Goal: Task Accomplishment & Management: Manage account settings

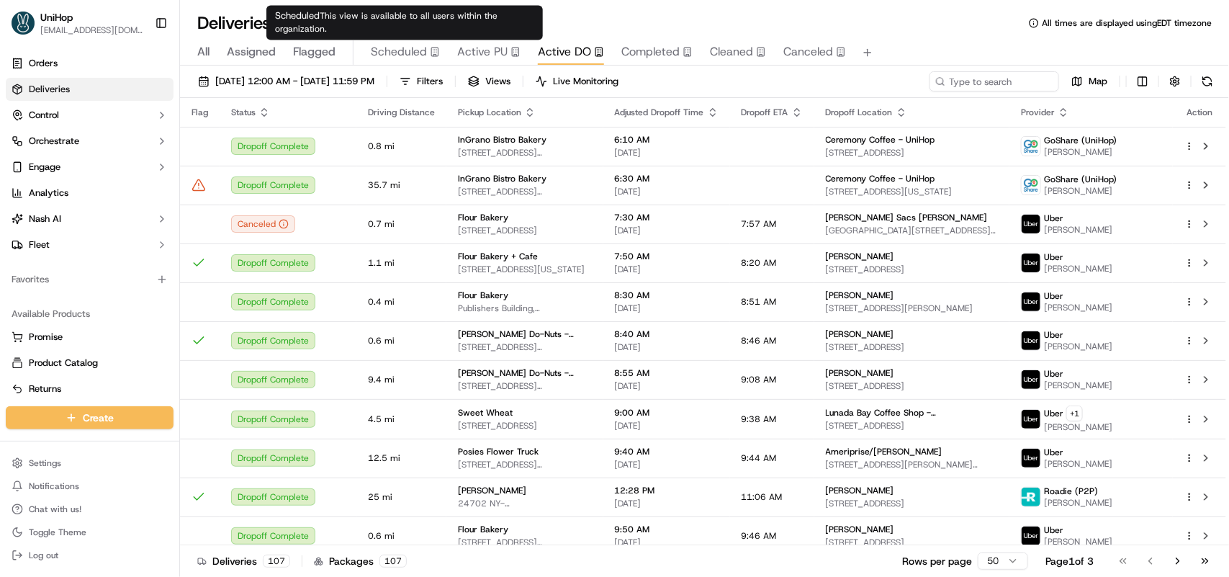
click at [404, 55] on span "Scheduled" at bounding box center [399, 51] width 56 height 17
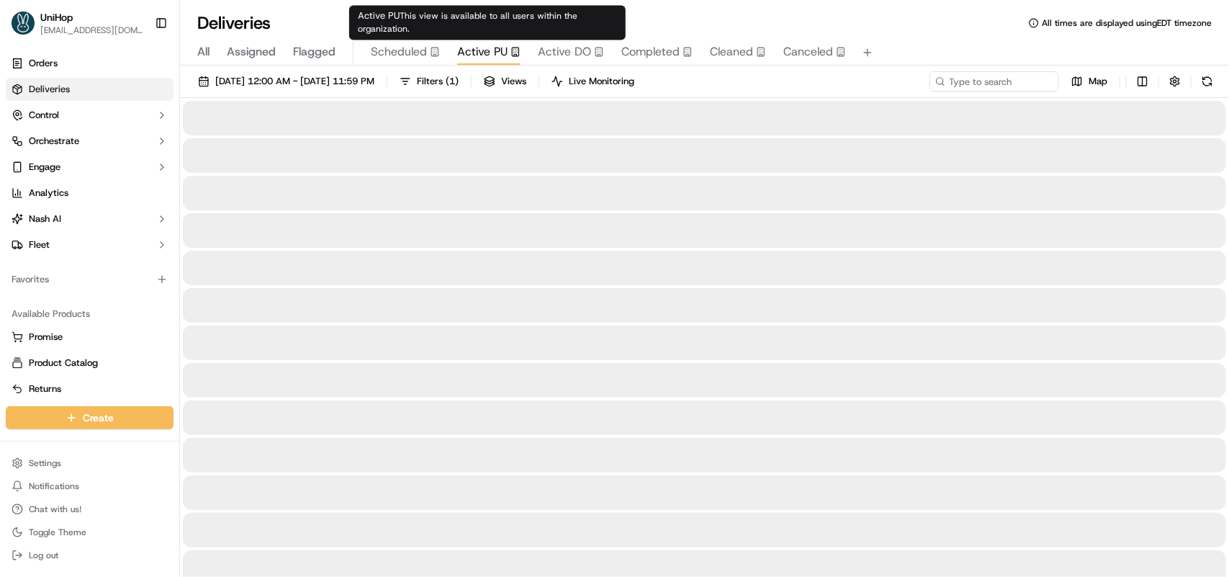
click at [464, 45] on span "Active PU" at bounding box center [482, 51] width 50 height 17
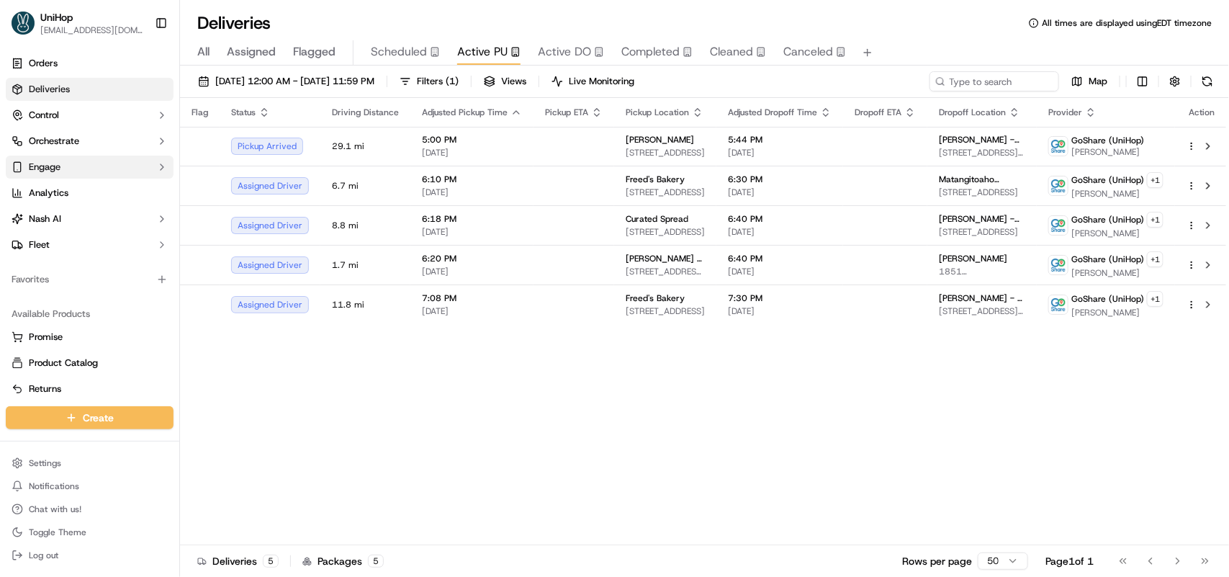
drag, startPoint x: 0, startPoint y: 612, endPoint x: 122, endPoint y: 158, distance: 469.9
click at [462, 405] on div "Flag Status Driving Distance Adjusted Pickup Time Pickup ETA Pickup Location Ad…" at bounding box center [704, 321] width 1048 height 447
click at [362, 19] on div "Deliveries All times are displayed using EDT timezone" at bounding box center [704, 23] width 1049 height 23
click at [977, 85] on input at bounding box center [972, 81] width 173 height 20
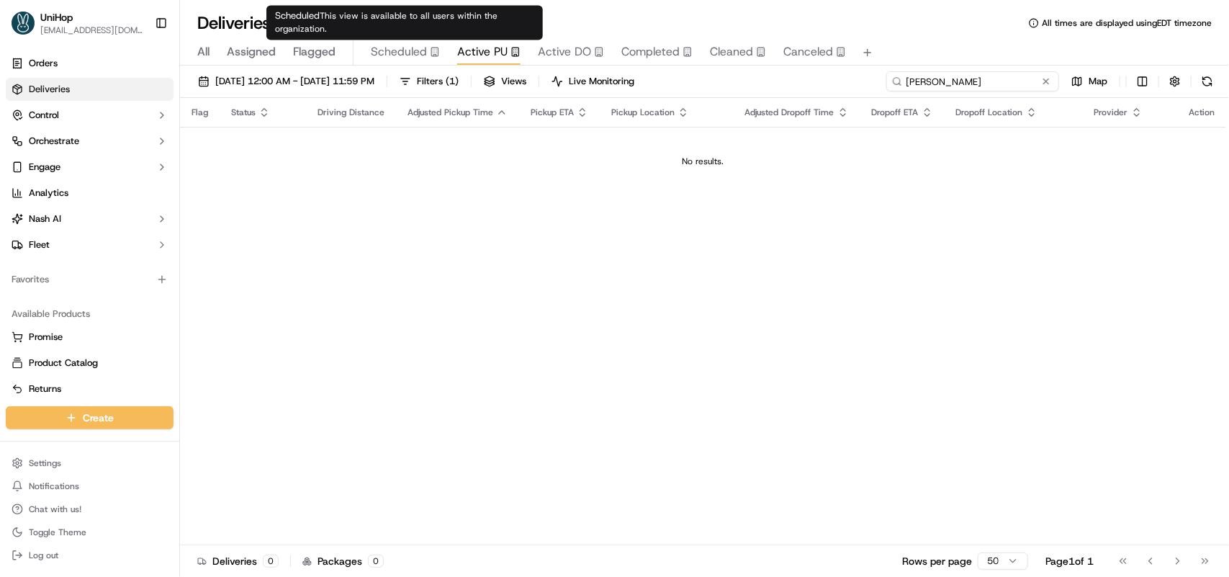
type input "deon"
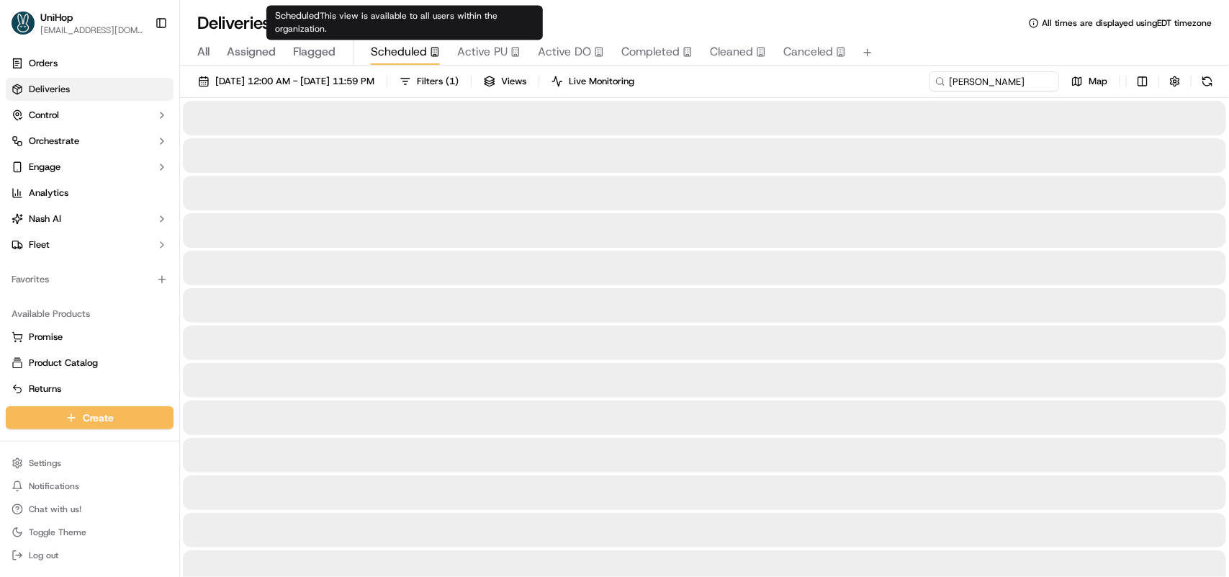
click at [390, 48] on span "Scheduled" at bounding box center [399, 51] width 56 height 17
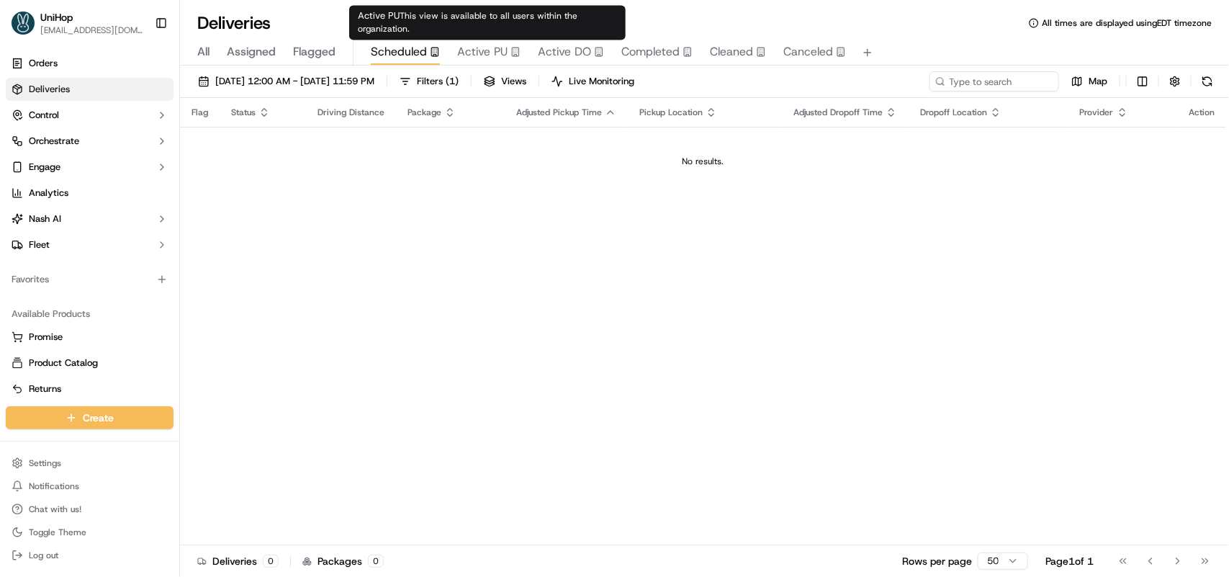
click at [479, 54] on span "Active PU" at bounding box center [482, 51] width 50 height 17
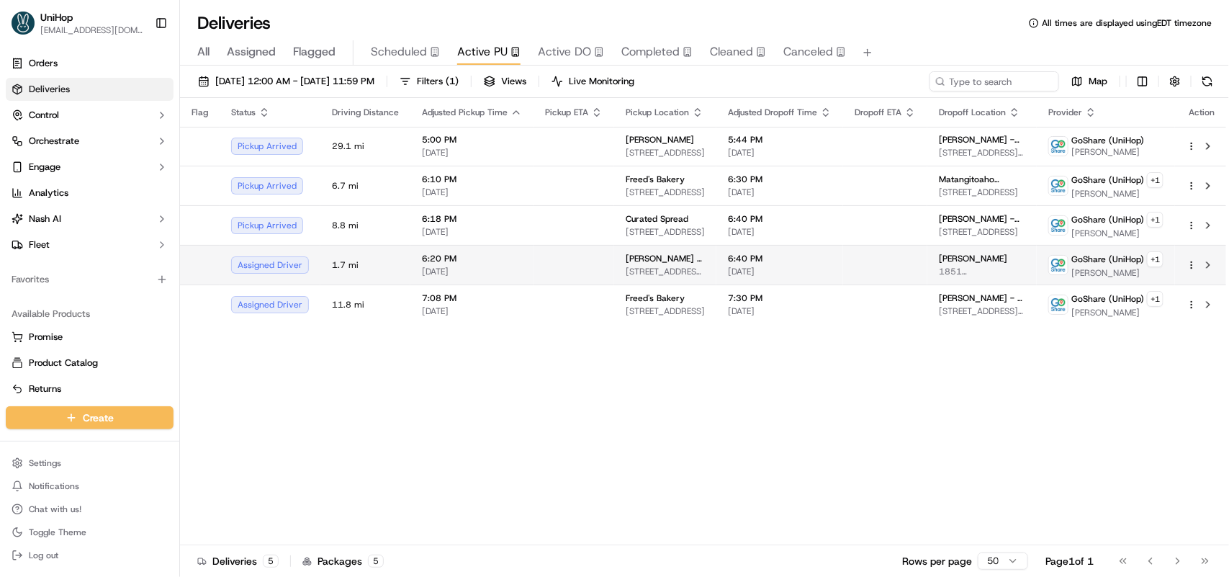
click at [585, 259] on td at bounding box center [574, 265] width 81 height 40
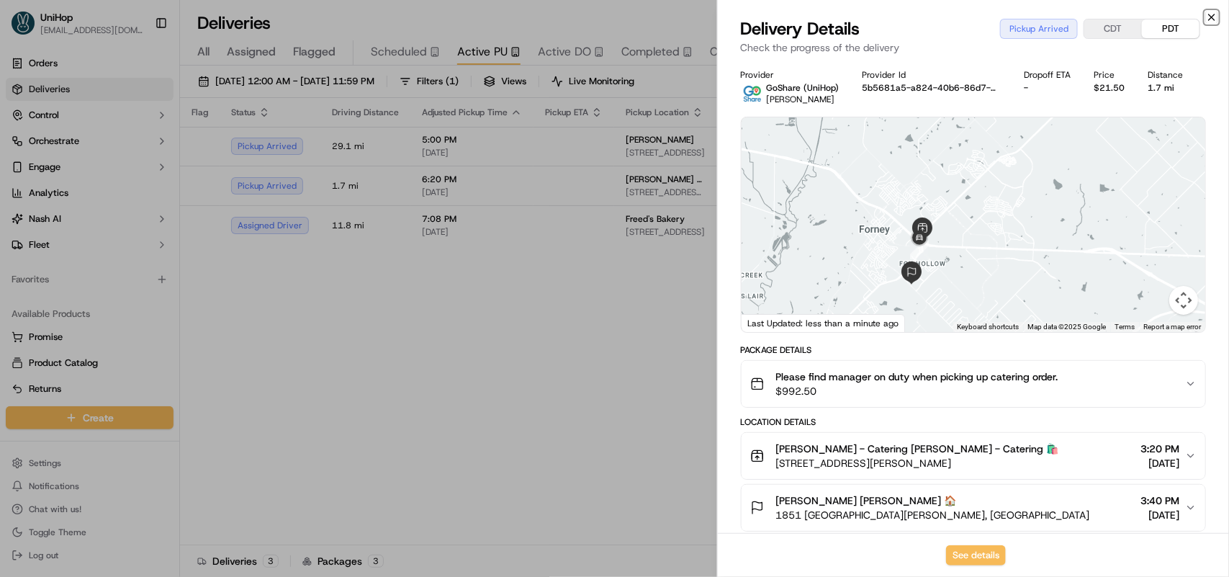
click at [1212, 20] on icon "button" at bounding box center [1212, 18] width 12 height 12
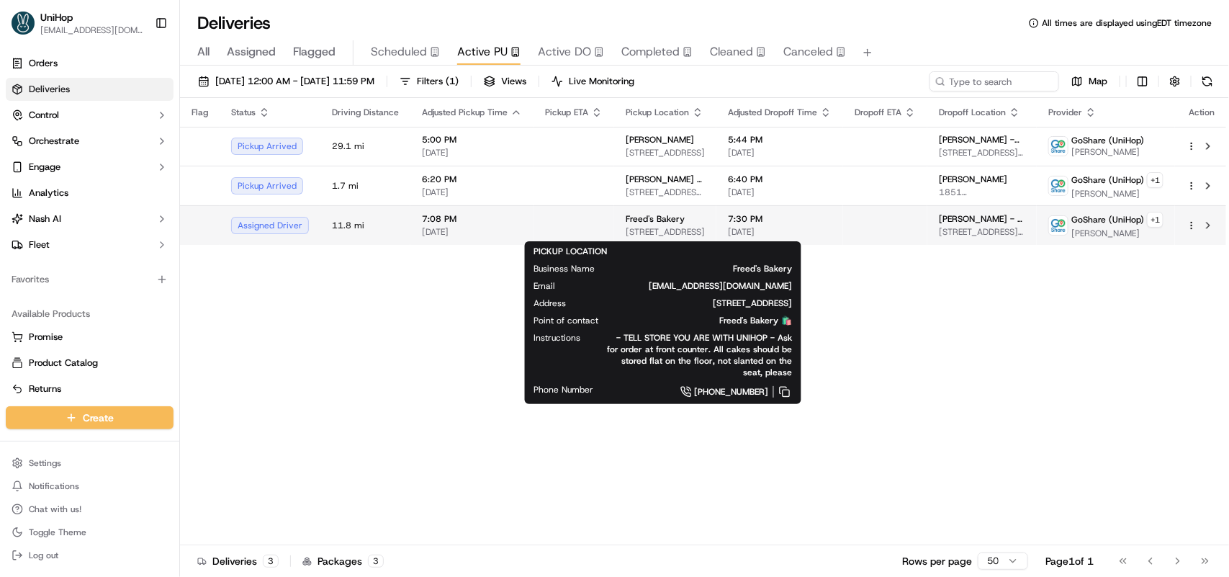
click at [686, 217] on div "Freed's Bakery" at bounding box center [665, 219] width 79 height 12
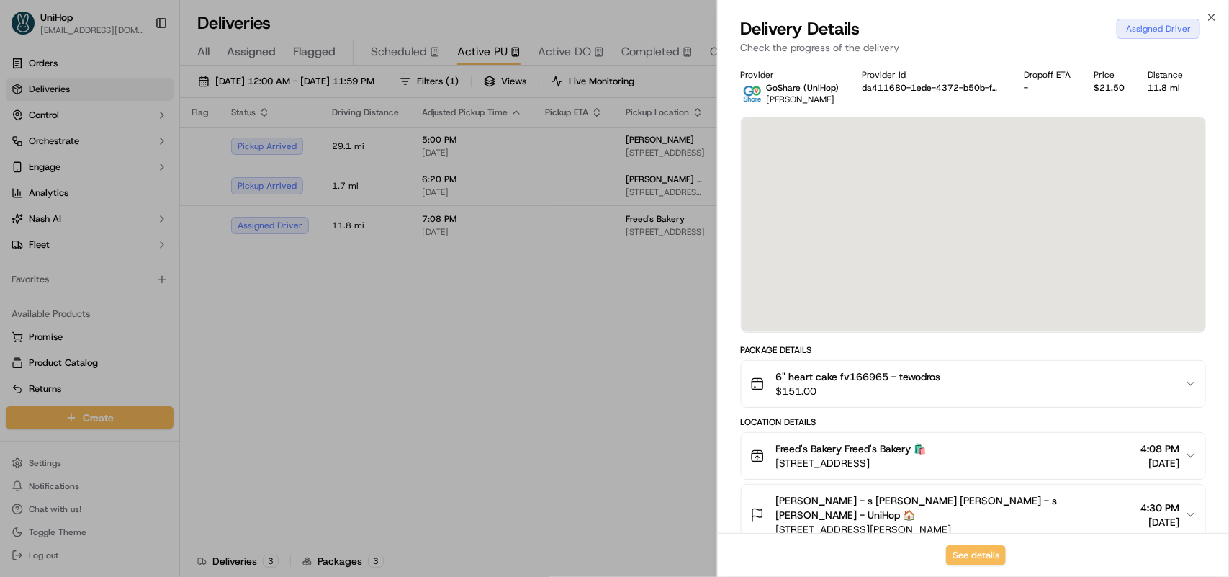
scroll to position [220, 0]
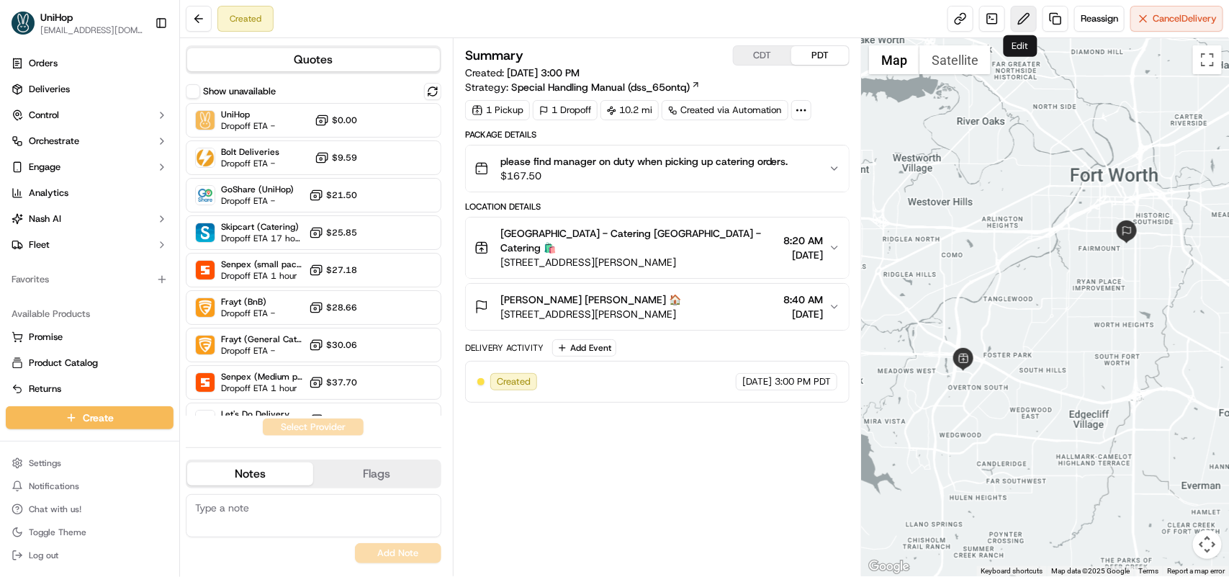
click at [1020, 22] on button at bounding box center [1024, 19] width 26 height 26
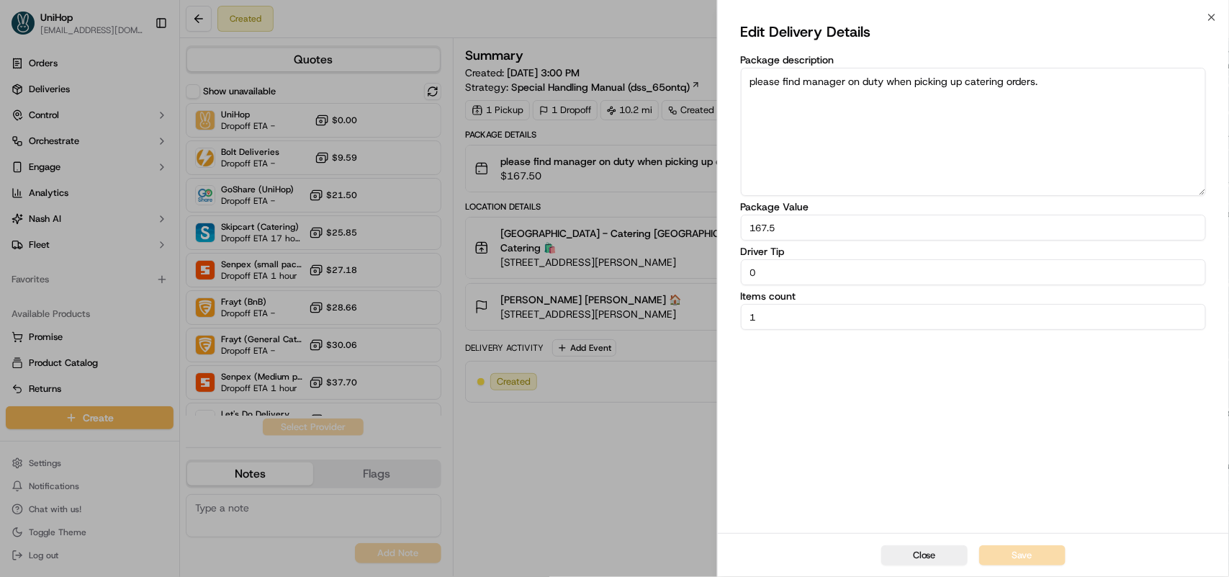
drag, startPoint x: 832, startPoint y: 275, endPoint x: 744, endPoint y: 277, distance: 87.9
click at [744, 277] on input "0" at bounding box center [973, 272] width 465 height 26
type input "5"
click at [1005, 545] on button "Save" at bounding box center [1022, 555] width 86 height 20
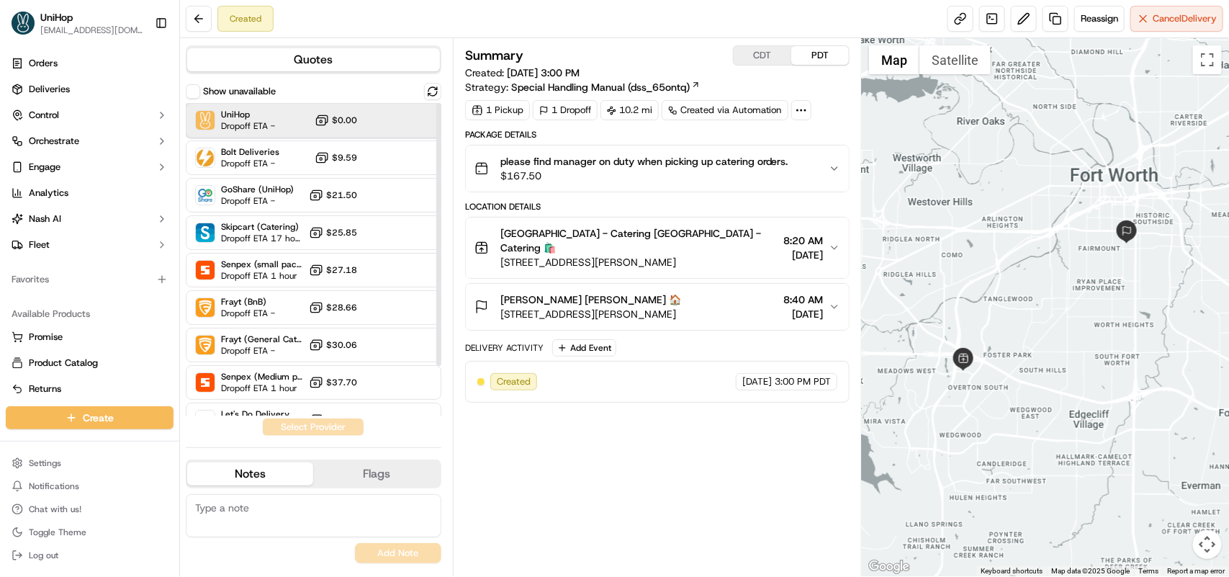
click at [258, 125] on span "Dropoff ETA -" at bounding box center [248, 126] width 54 height 12
click at [325, 427] on button "Assign Provider" at bounding box center [313, 426] width 102 height 17
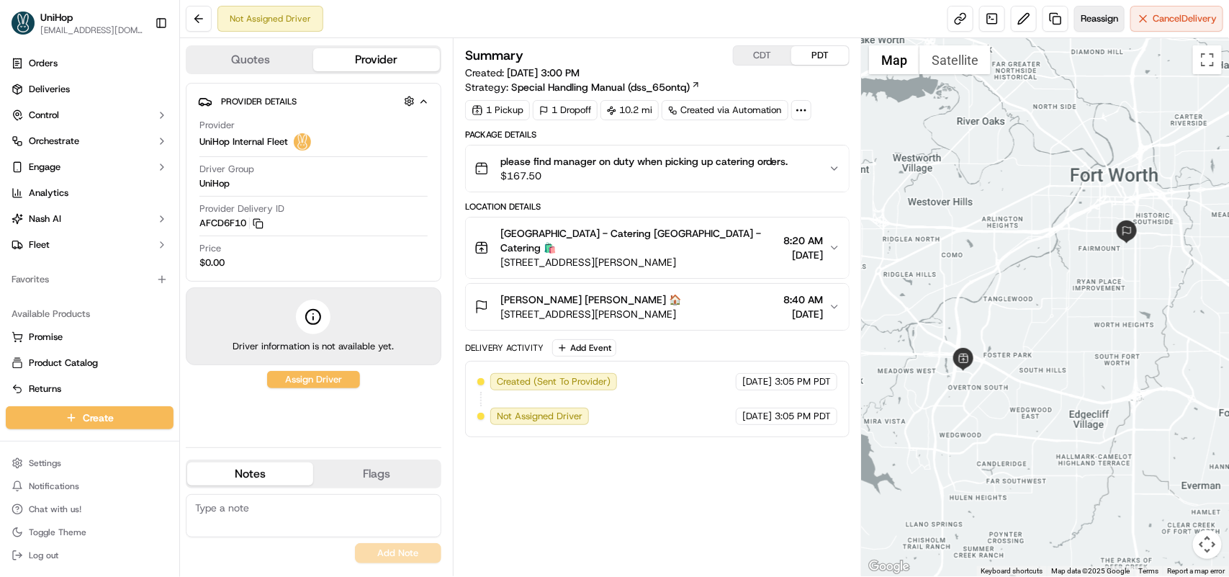
click at [1084, 25] on span "Reassign" at bounding box center [1099, 18] width 37 height 13
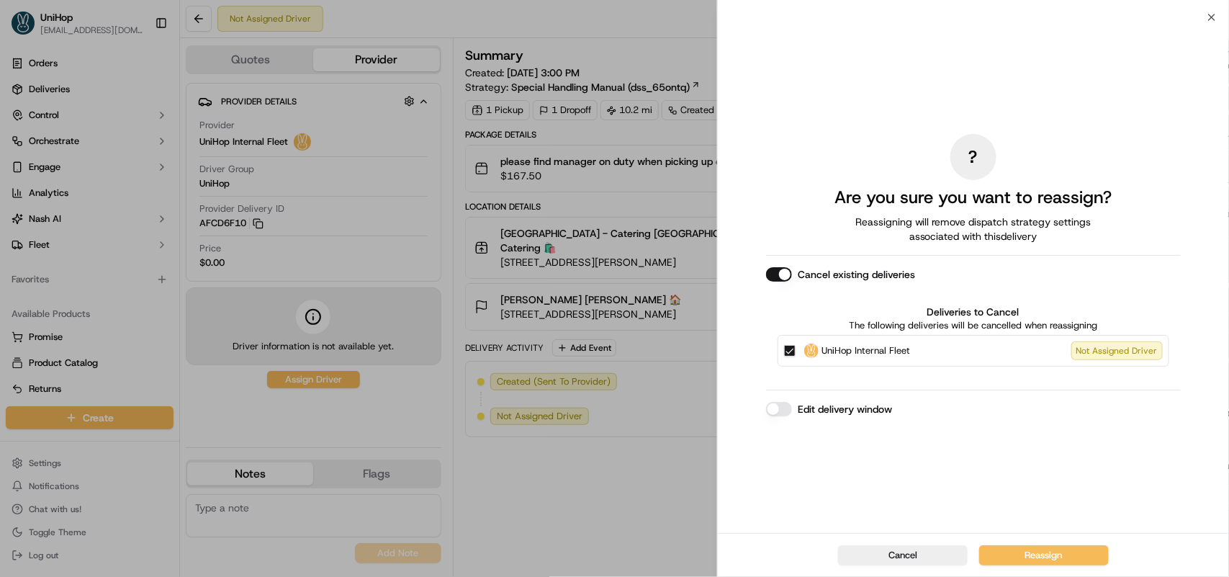
click at [788, 274] on button "Cancel existing deliveries" at bounding box center [779, 274] width 26 height 14
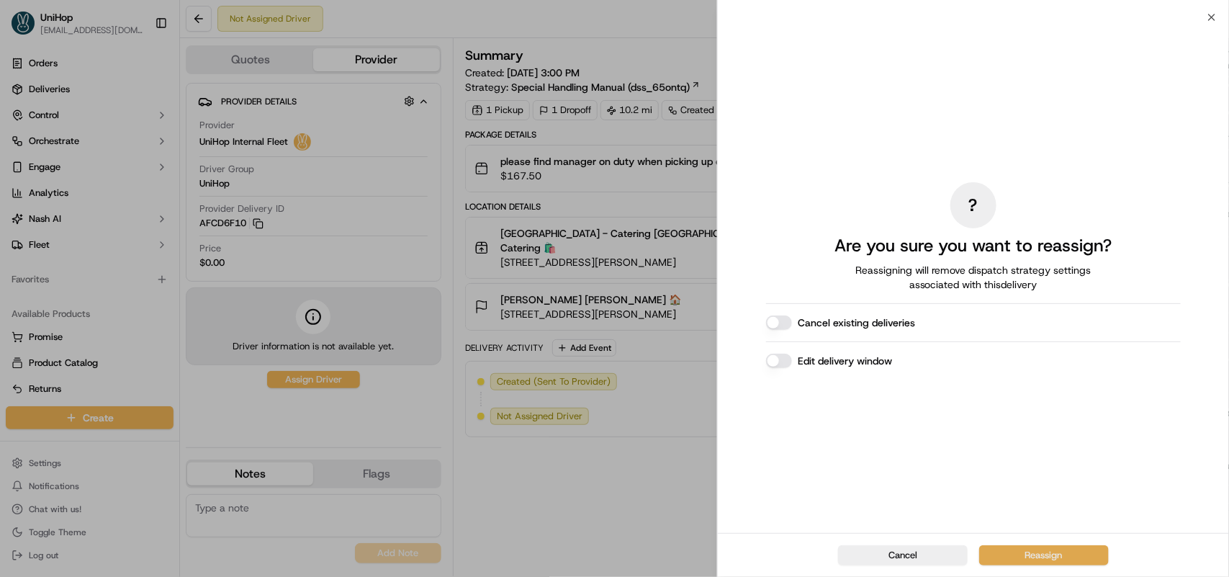
click at [1030, 555] on button "Reassign" at bounding box center [1044, 555] width 130 height 20
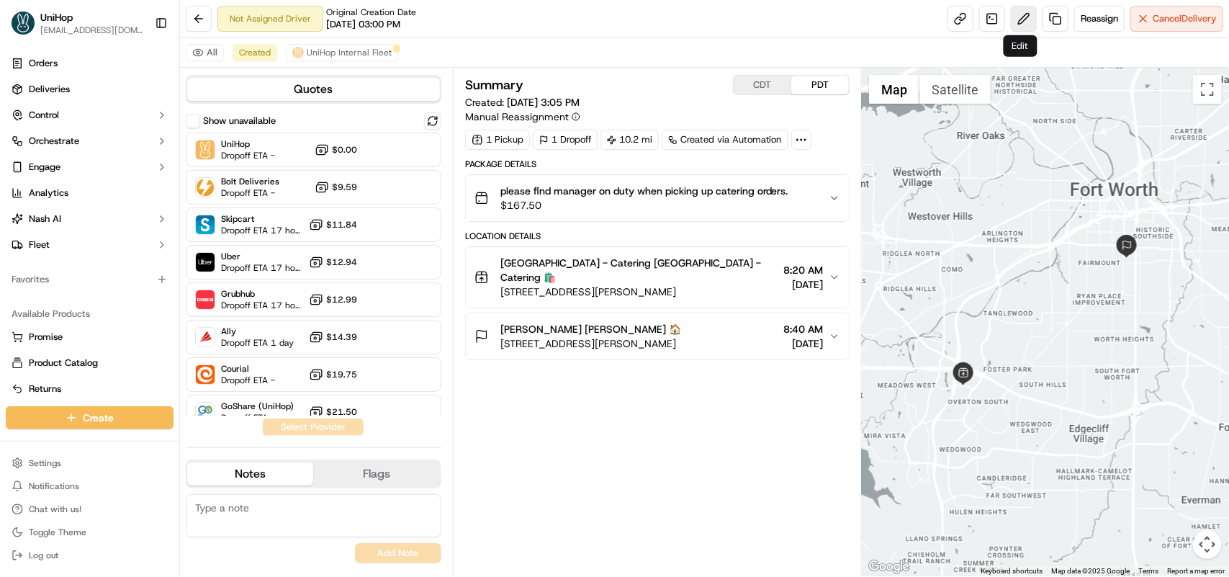
click at [1016, 19] on button at bounding box center [1024, 19] width 26 height 26
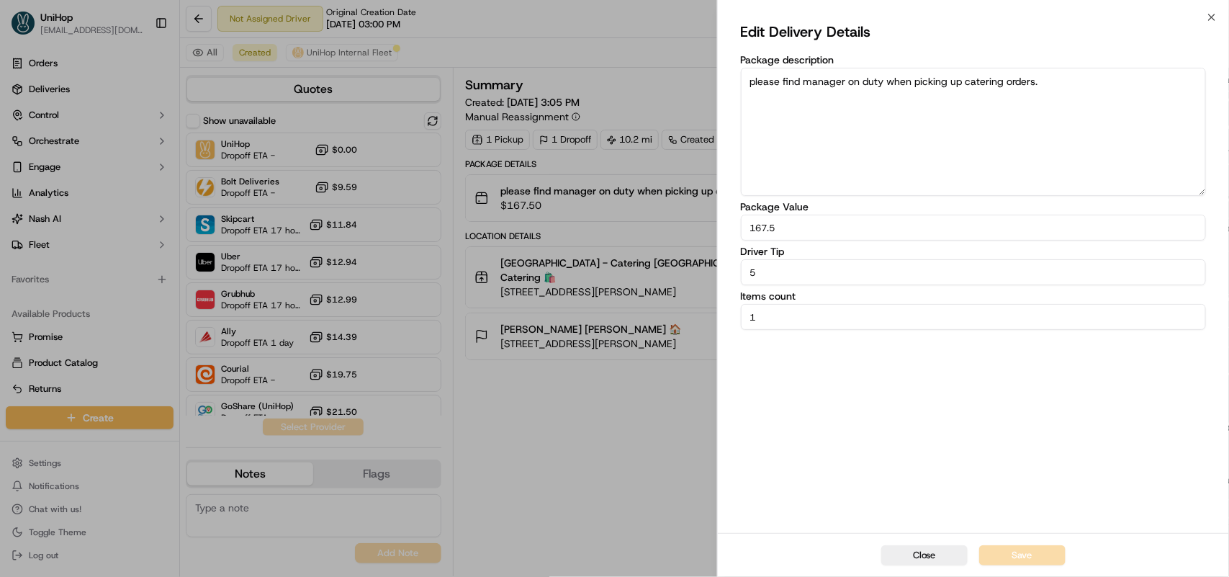
click at [745, 270] on input "5" at bounding box center [973, 272] width 465 height 26
type input "15"
click at [1022, 557] on button "Save" at bounding box center [1022, 555] width 86 height 20
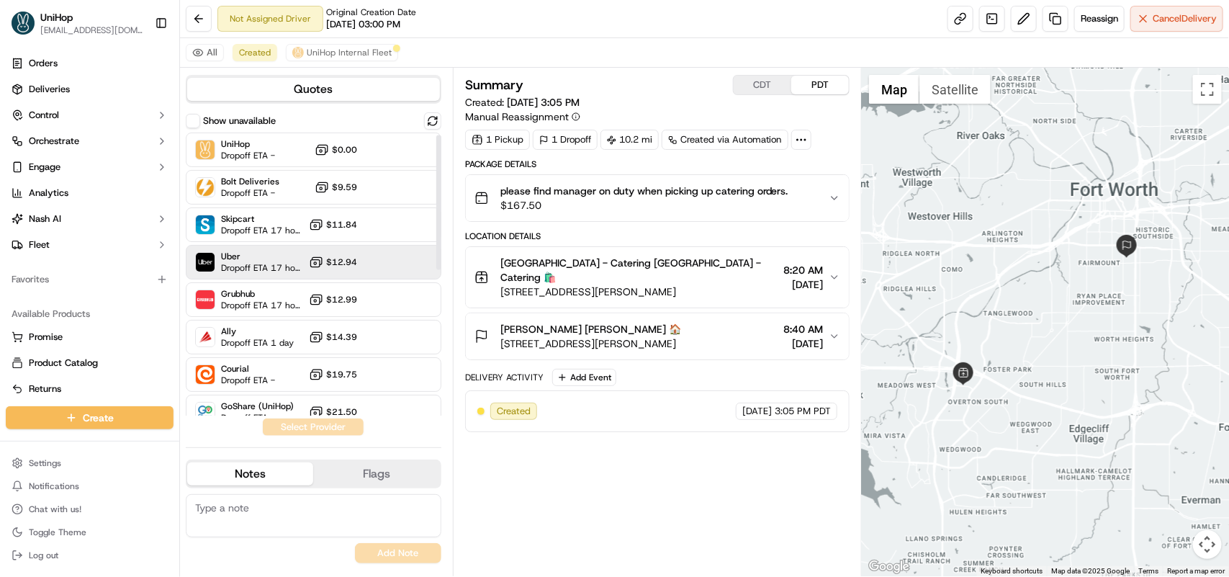
scroll to position [90, 0]
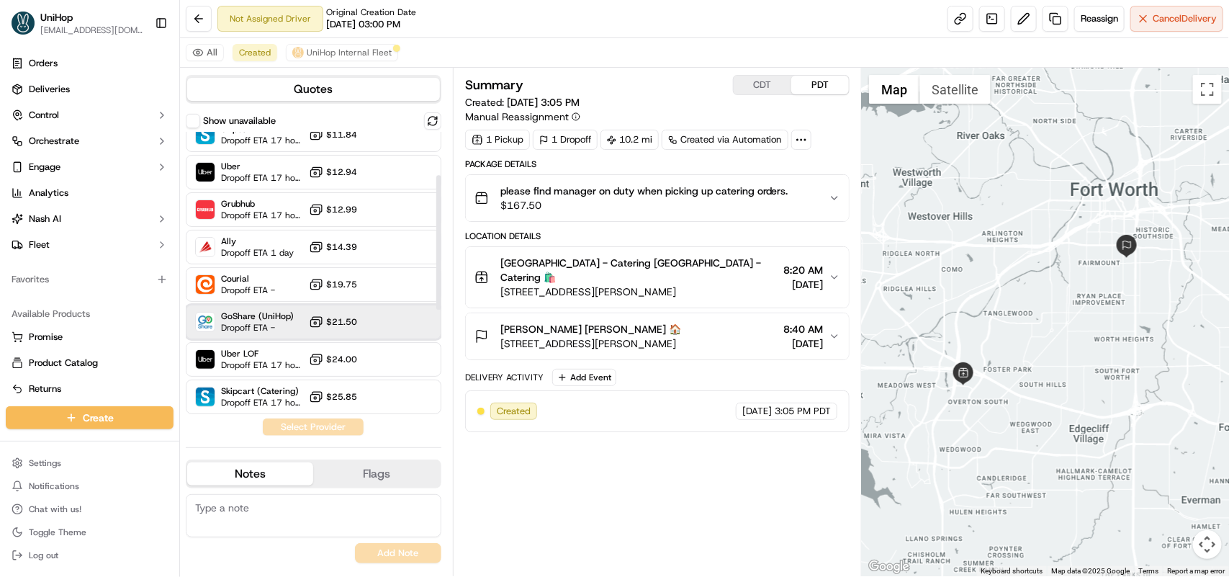
click at [271, 324] on span "Dropoff ETA -" at bounding box center [257, 328] width 73 height 12
click at [336, 423] on button "Assign Provider" at bounding box center [313, 426] width 102 height 17
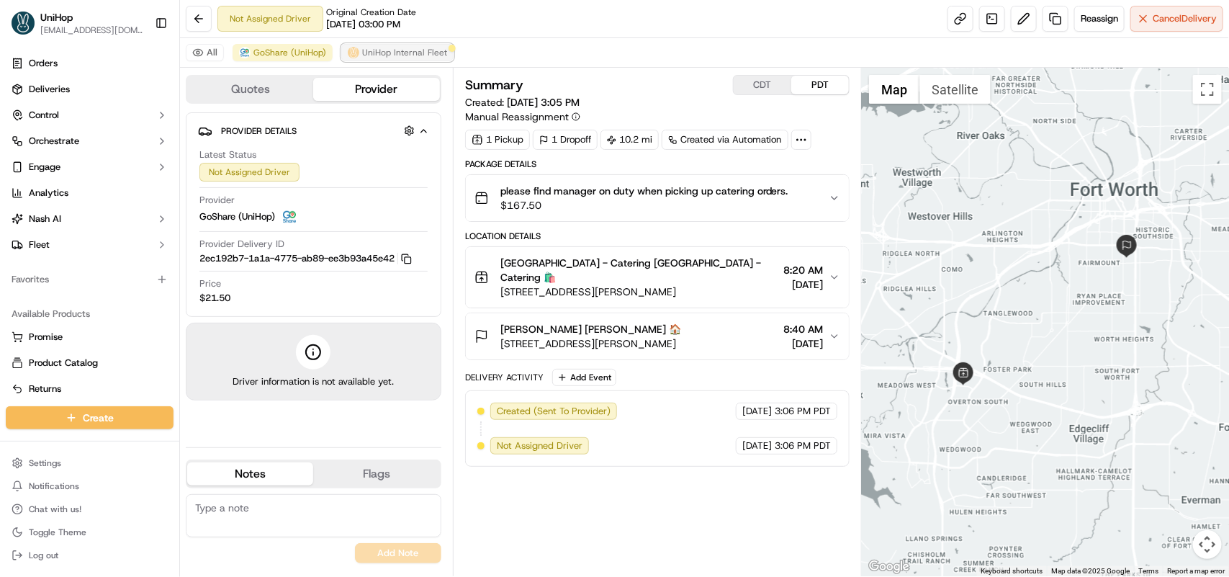
click at [410, 50] on span "UniHop Internal Fleet" at bounding box center [404, 53] width 85 height 12
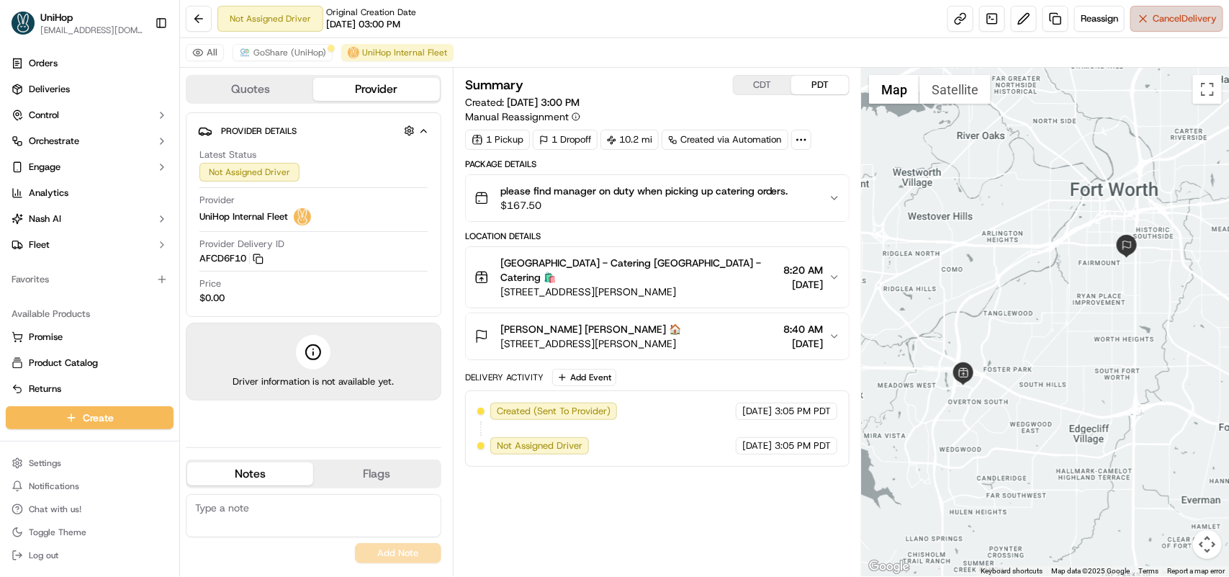
click at [1174, 22] on span "Cancel Delivery" at bounding box center [1185, 18] width 64 height 13
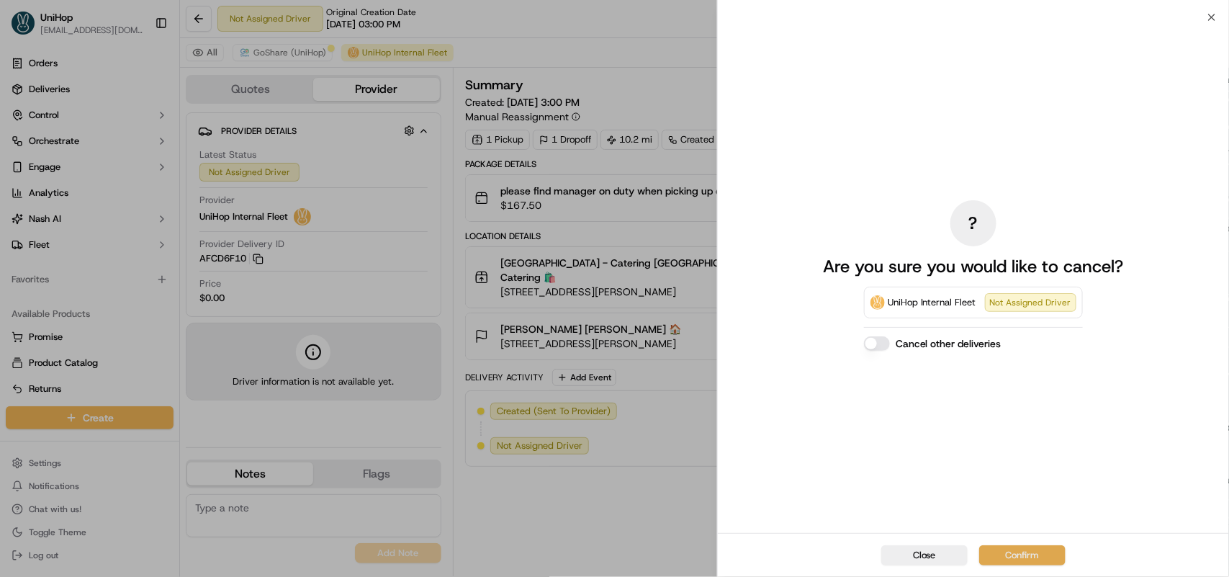
click at [1035, 552] on button "Confirm" at bounding box center [1022, 555] width 86 height 20
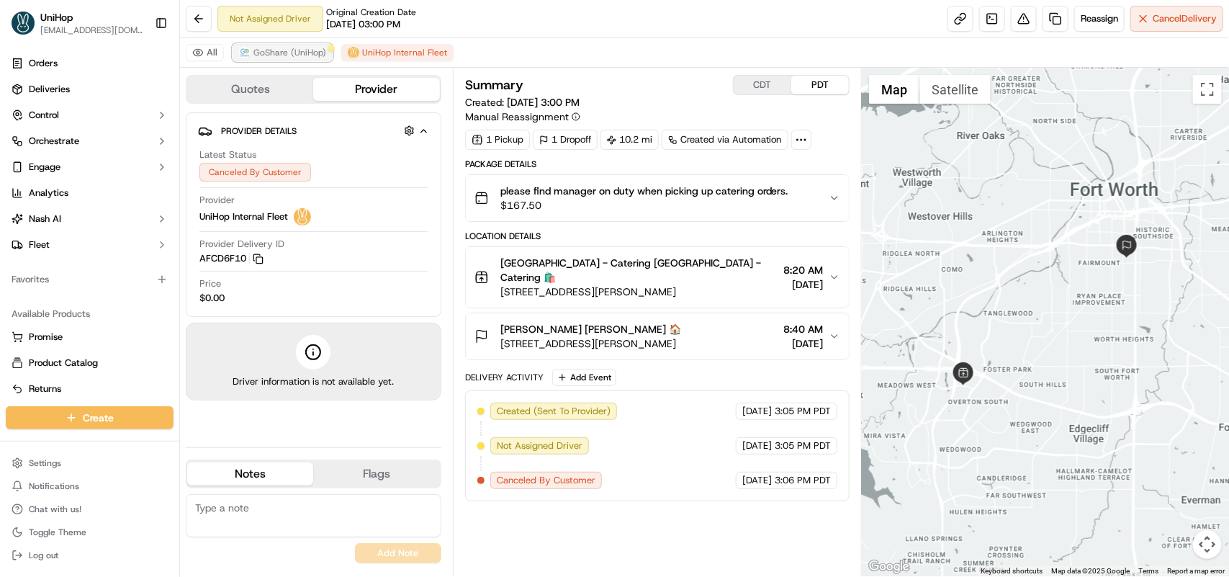
click at [293, 53] on span "GoShare (UniHop)" at bounding box center [289, 53] width 73 height 12
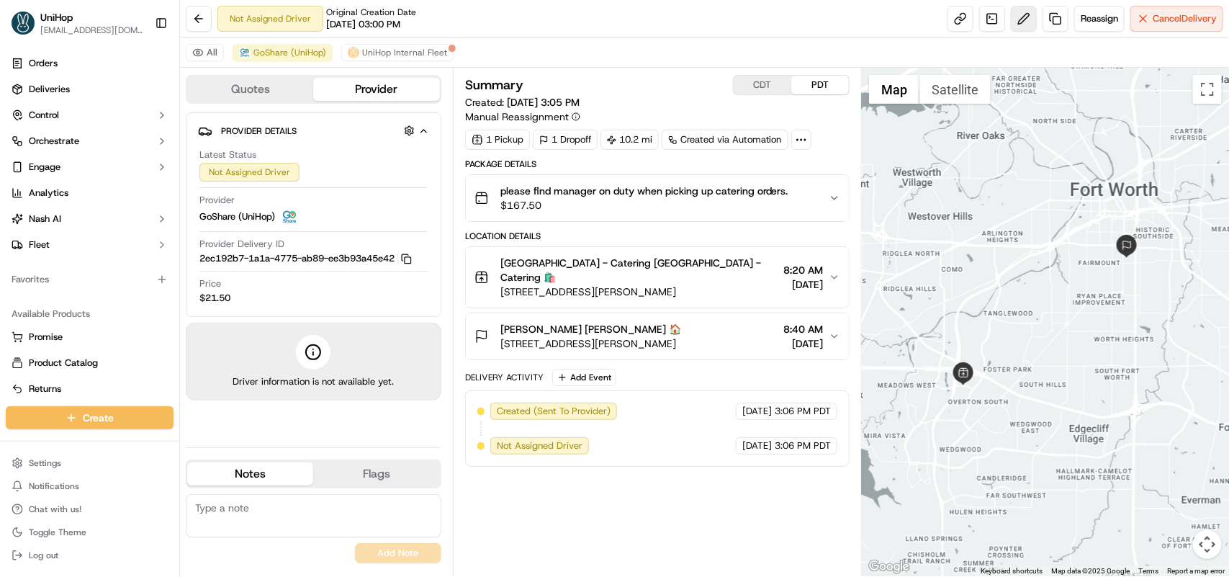
click at [1020, 19] on button at bounding box center [1024, 19] width 26 height 26
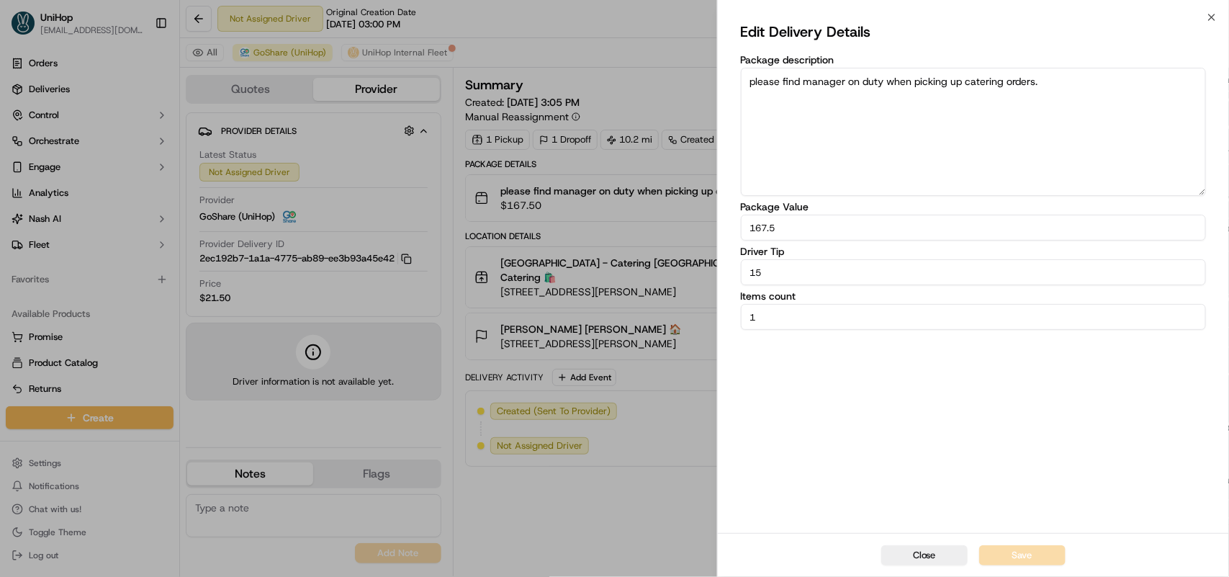
click at [1205, 15] on div "Close Edit Delivery Details Package description please find manager on duty whe…" at bounding box center [973, 288] width 512 height 577
click at [935, 560] on button "Close" at bounding box center [924, 555] width 86 height 20
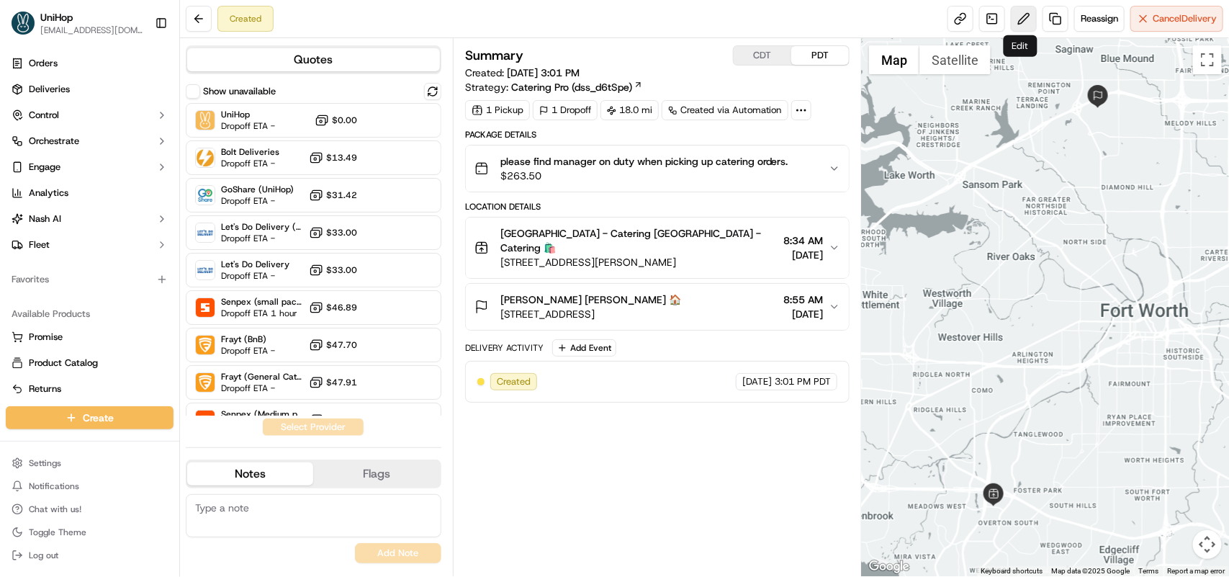
click at [1020, 29] on button at bounding box center [1024, 19] width 26 height 26
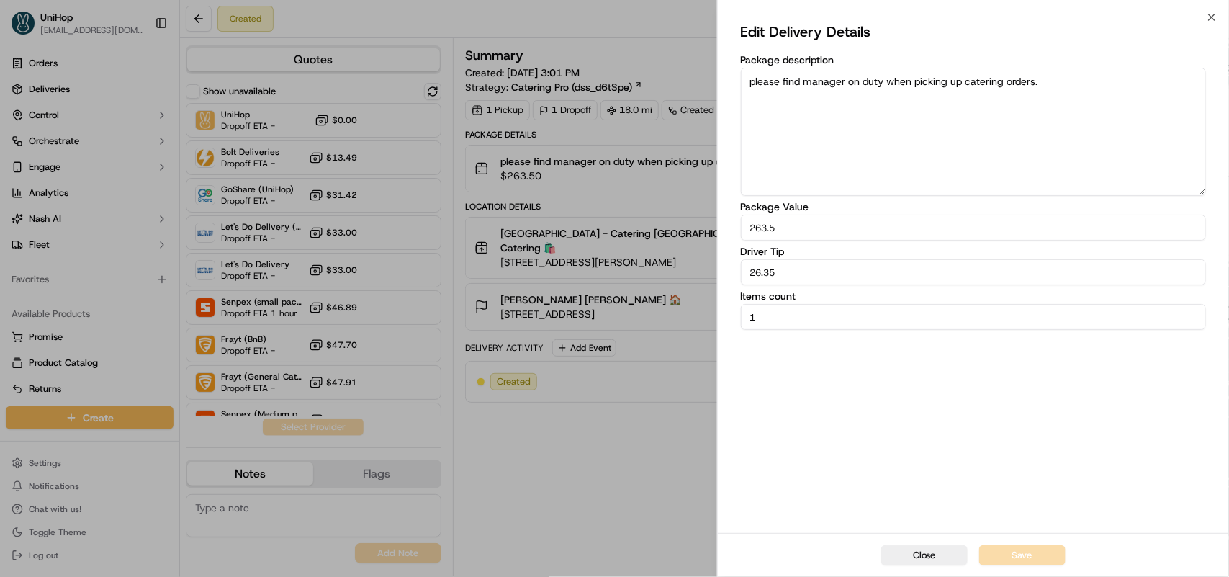
click at [1205, 16] on div "Close Edit Delivery Details Package description please find manager on duty whe…" at bounding box center [973, 288] width 512 height 577
click at [927, 557] on button "Close" at bounding box center [924, 555] width 86 height 20
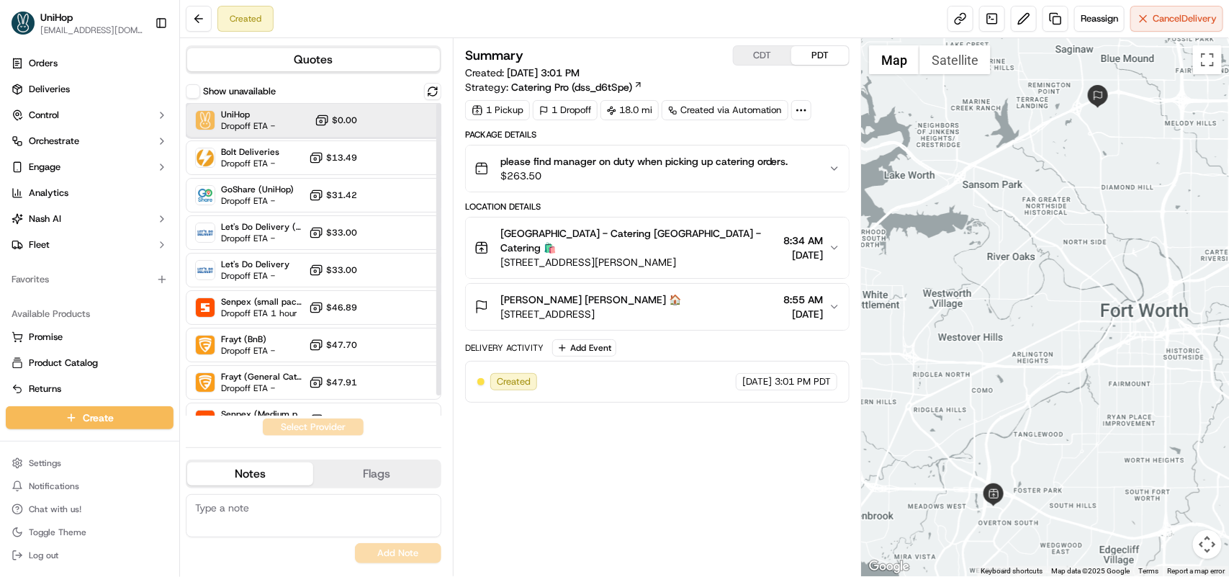
click at [268, 114] on span "UniHop" at bounding box center [248, 115] width 54 height 12
click at [337, 430] on button "Assign Provider" at bounding box center [313, 426] width 102 height 17
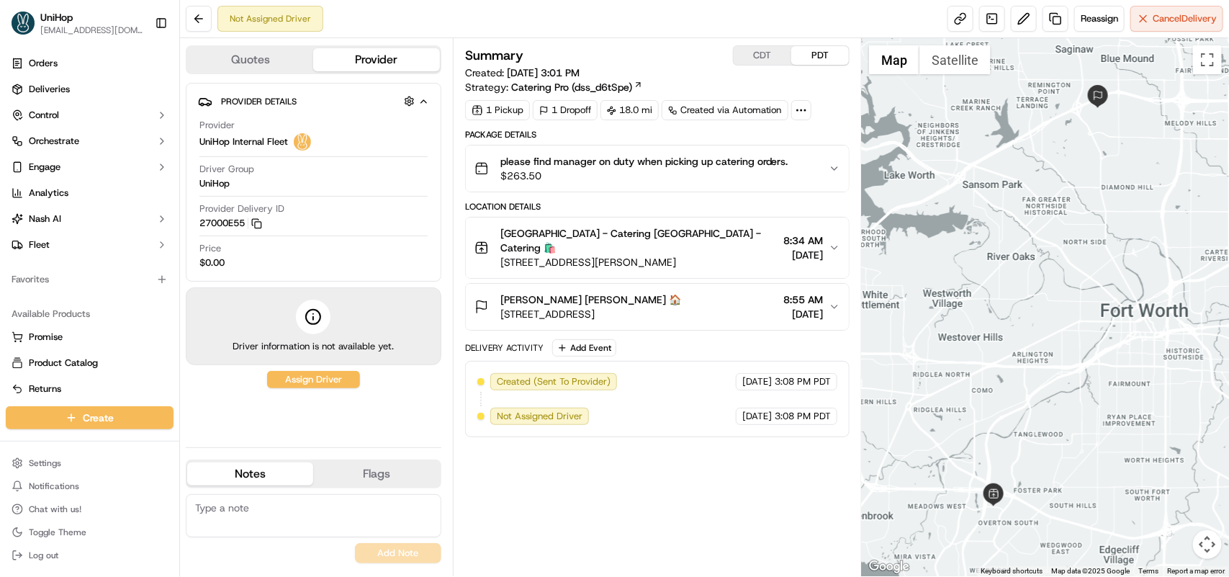
click at [1085, 32] on div "Not Assigned Driver Reassign Cancel Delivery" at bounding box center [704, 19] width 1049 height 38
click at [1088, 25] on span "Reassign" at bounding box center [1099, 18] width 37 height 13
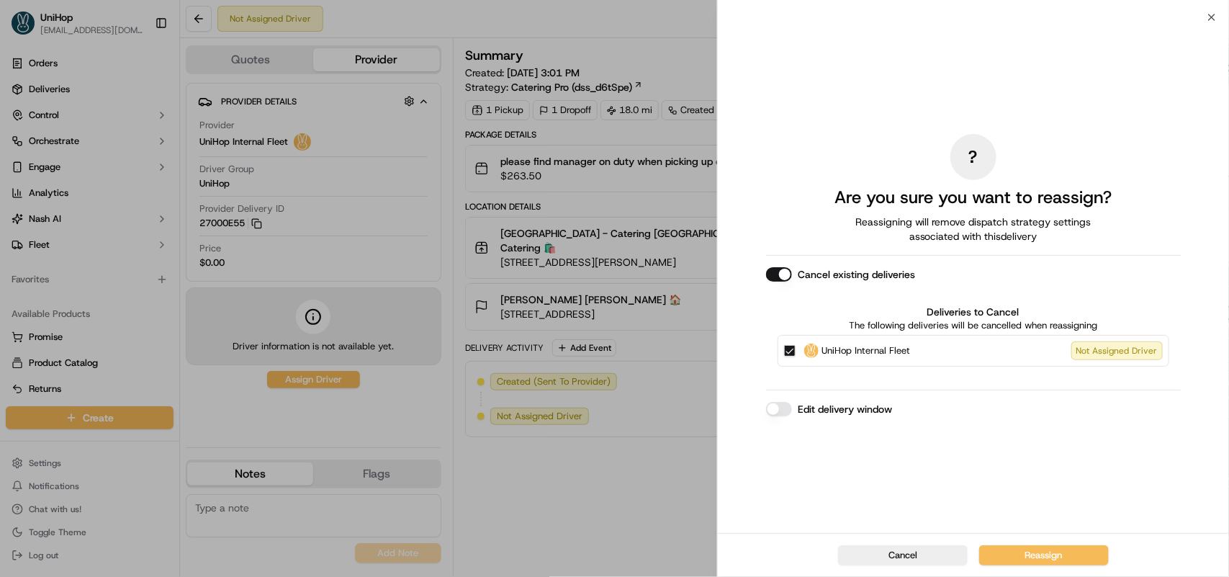
click at [780, 271] on button "Cancel existing deliveries" at bounding box center [779, 274] width 26 height 14
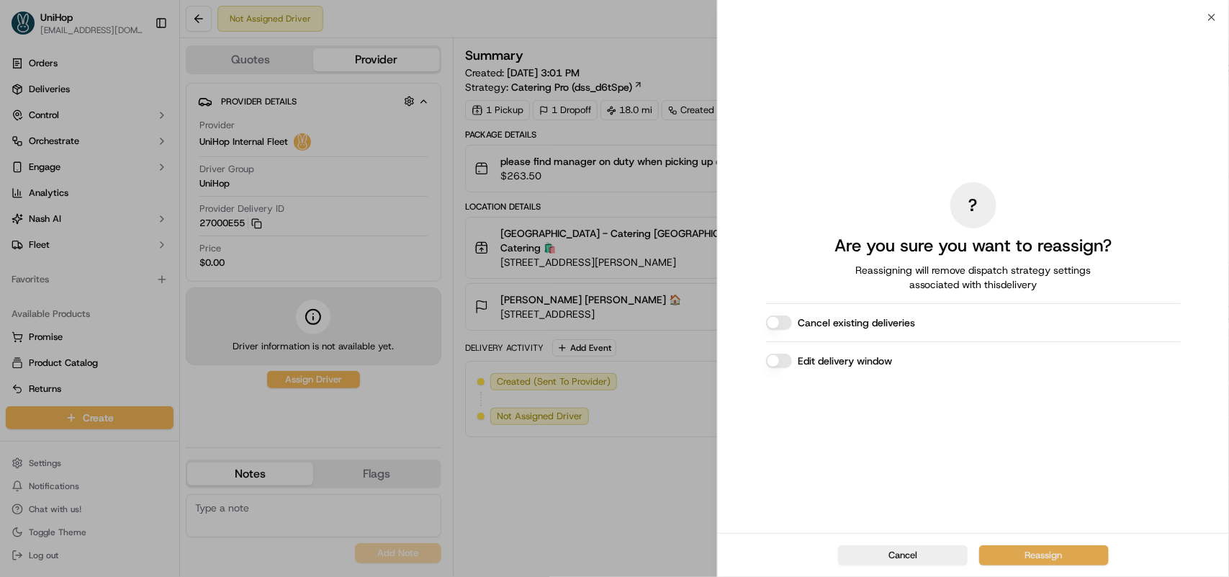
click at [1028, 552] on button "Reassign" at bounding box center [1044, 555] width 130 height 20
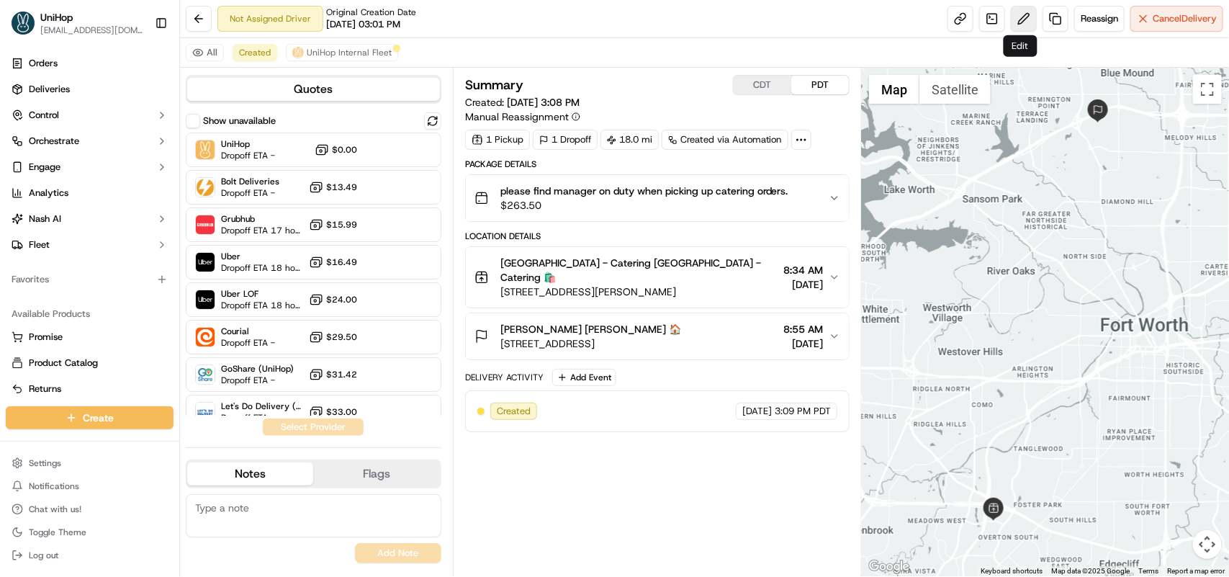
click at [1020, 13] on button at bounding box center [1024, 19] width 26 height 26
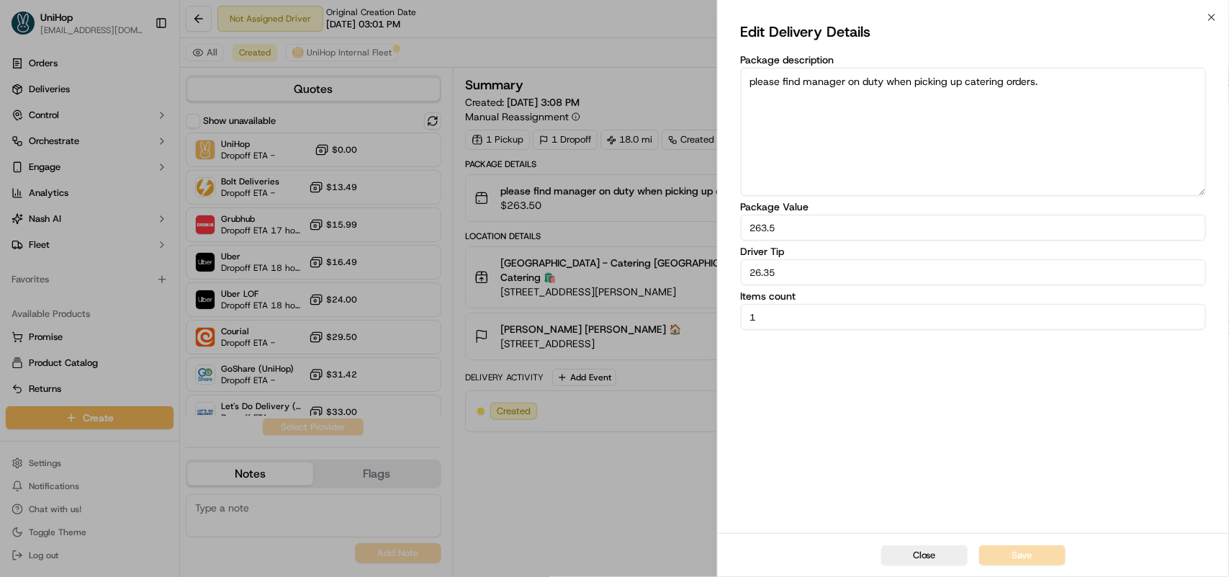
drag, startPoint x: 787, startPoint y: 274, endPoint x: 666, endPoint y: 279, distance: 121.1
click at [666, 279] on body "UniHop dispatch+e@unihop.app Toggle Sidebar Orders Deliveries Control Orchestra…" at bounding box center [614, 288] width 1229 height 577
type input "15.75"
click at [945, 408] on div "Edit Delivery Details Package description please find manager on duty when pick…" at bounding box center [973, 275] width 465 height 510
click at [1016, 554] on button "Save" at bounding box center [1022, 555] width 86 height 20
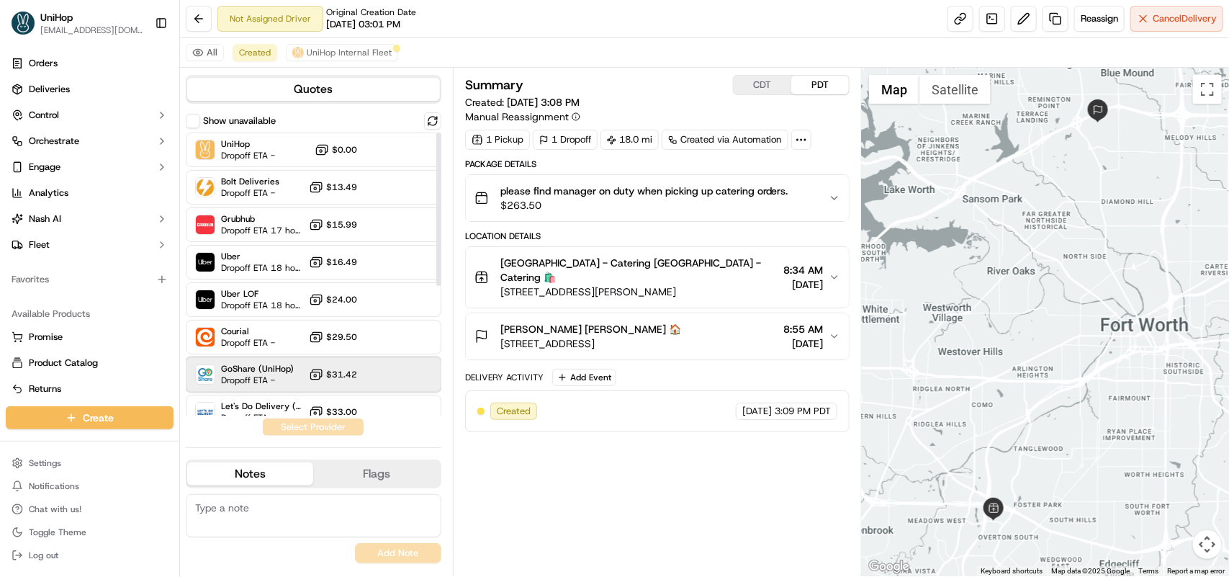
click at [289, 368] on span "GoShare (UniHop)" at bounding box center [257, 369] width 73 height 12
click at [326, 423] on button "Assign Provider" at bounding box center [313, 426] width 102 height 17
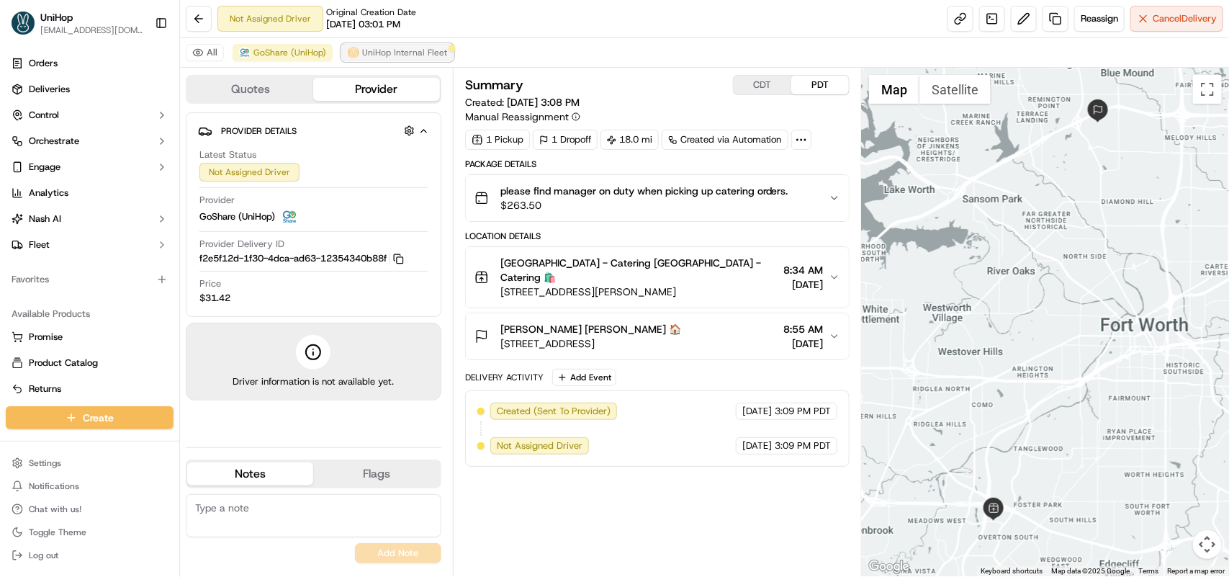
click at [372, 56] on span "UniHop Internal Fleet" at bounding box center [404, 53] width 85 height 12
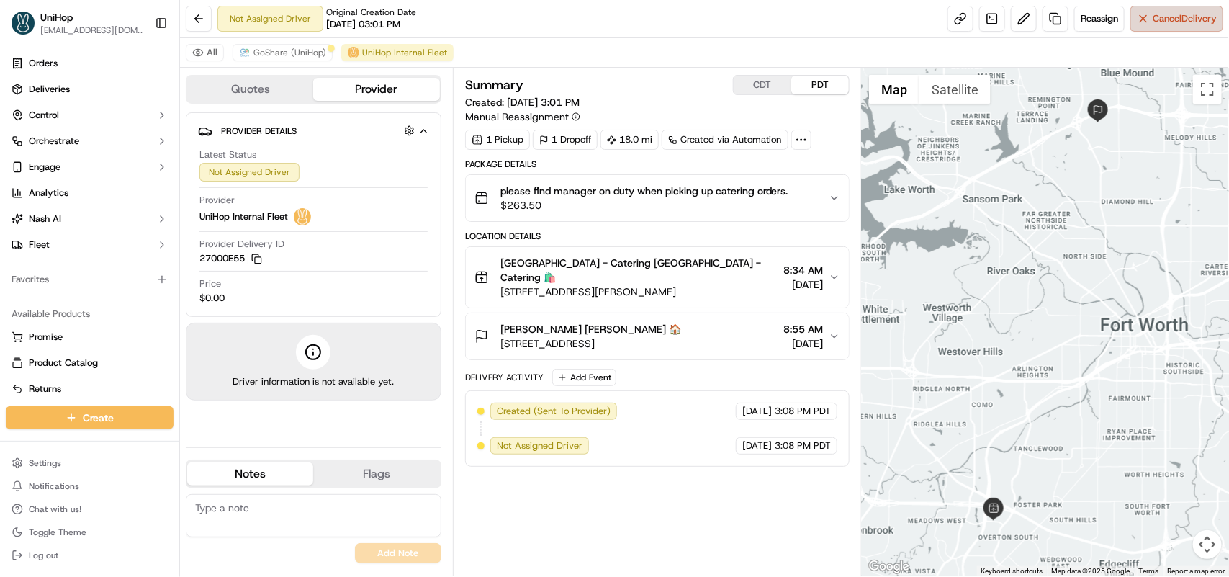
click at [1146, 18] on button "Cancel Delivery" at bounding box center [1176, 19] width 93 height 26
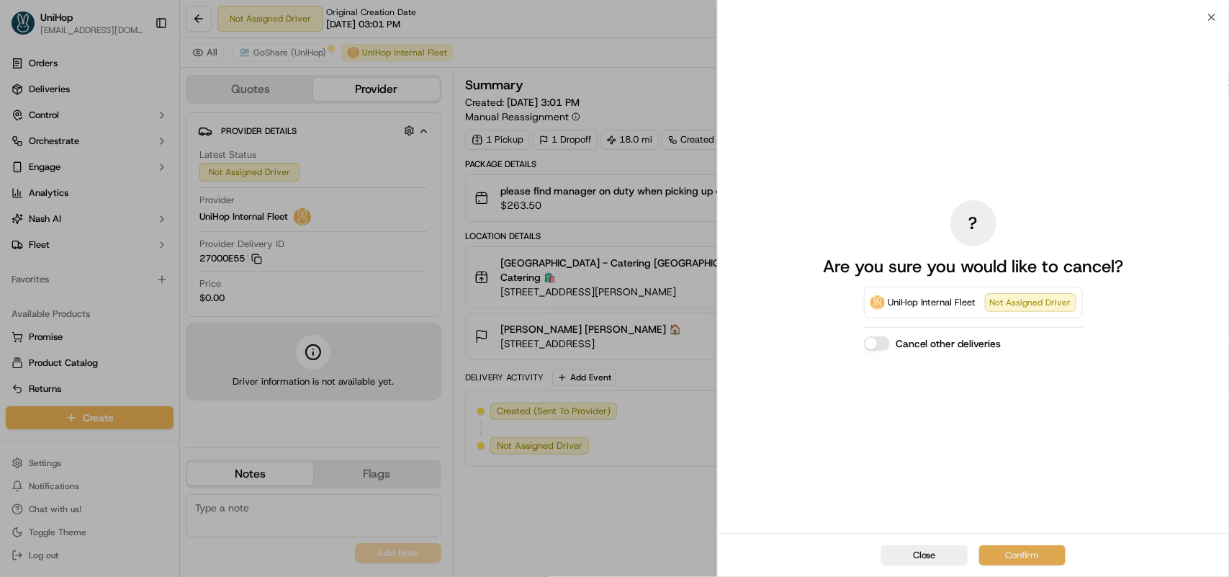
click at [1023, 557] on button "Confirm" at bounding box center [1022, 555] width 86 height 20
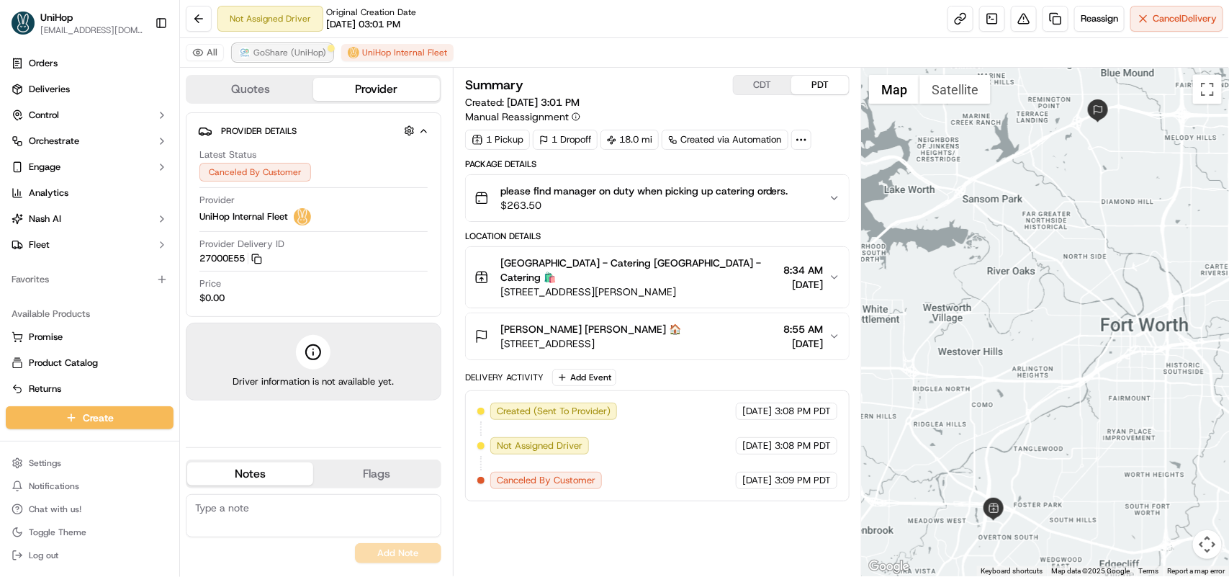
click at [274, 52] on span "GoShare (UniHop)" at bounding box center [289, 53] width 73 height 12
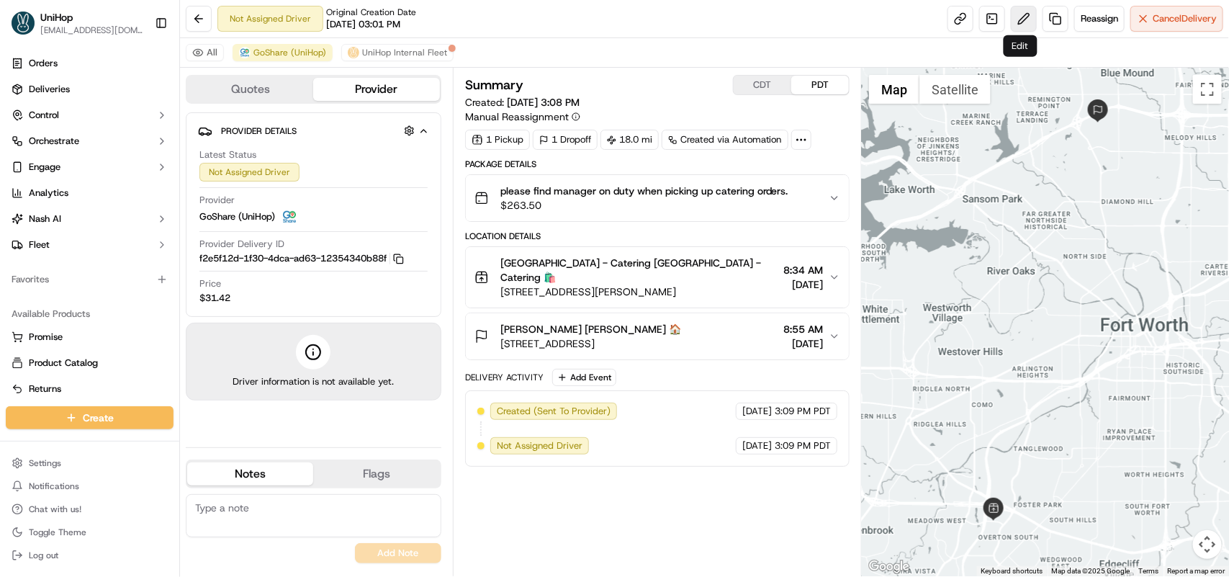
click at [1017, 11] on button at bounding box center [1024, 19] width 26 height 26
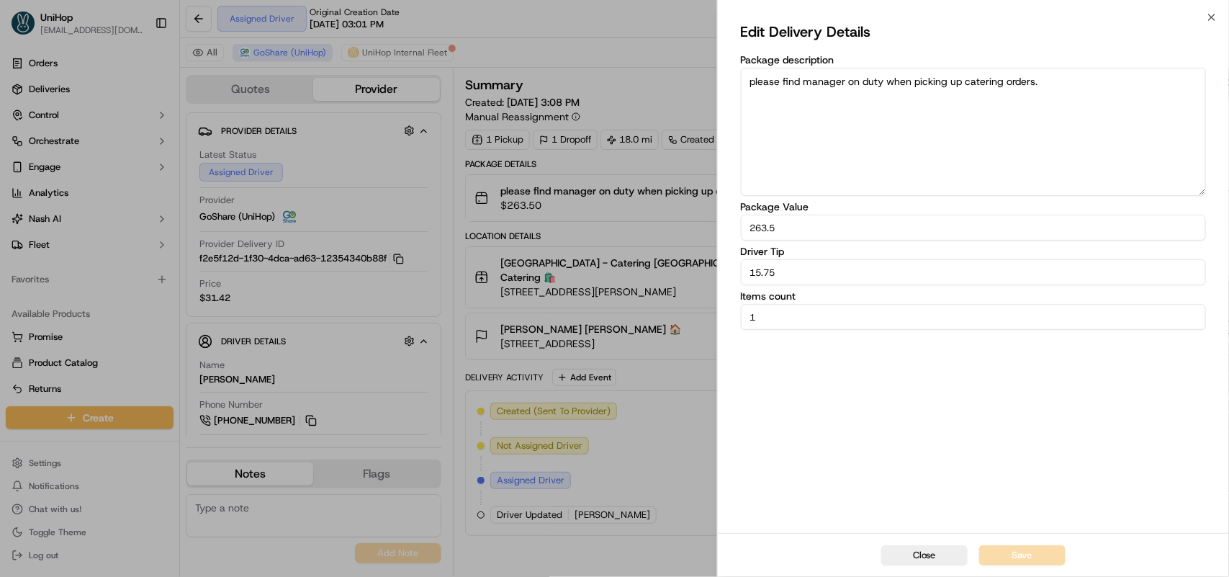
click at [1208, 22] on div "Edit Delivery Details Package description please find manager on duty when pick…" at bounding box center [973, 275] width 511 height 516
click at [914, 559] on button "Close" at bounding box center [924, 555] width 86 height 20
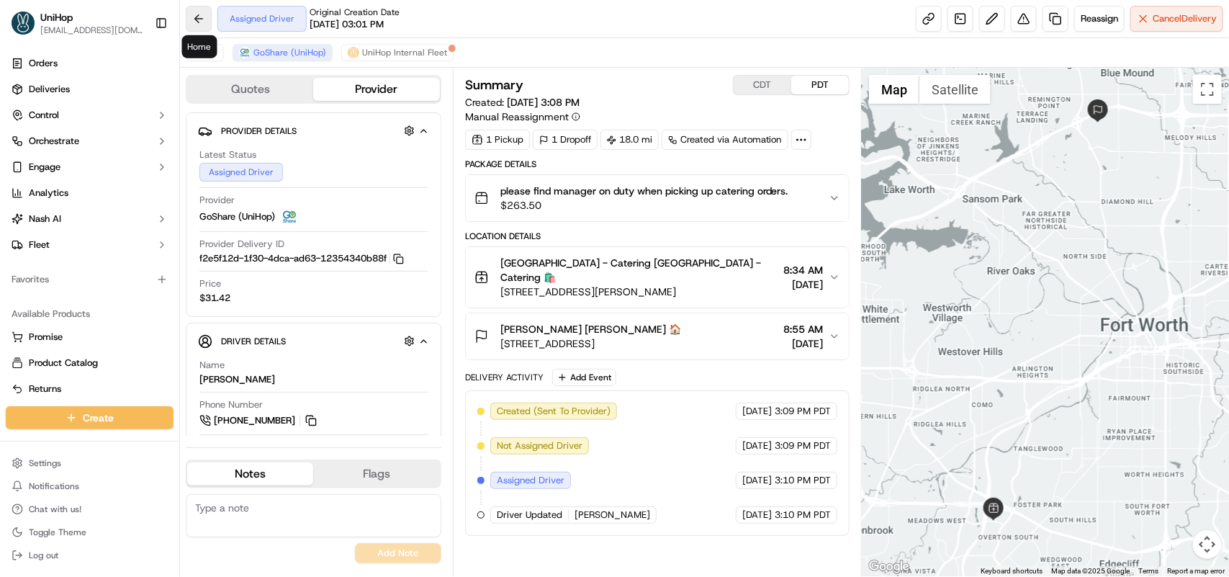
click at [194, 13] on button at bounding box center [199, 19] width 26 height 26
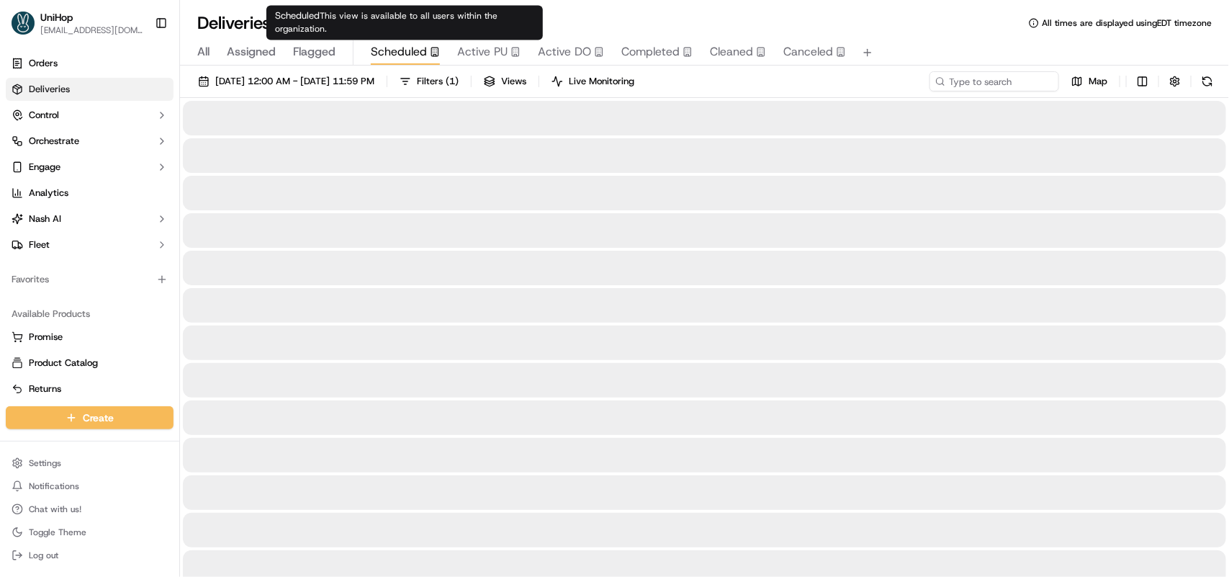
click at [413, 48] on span "Scheduled" at bounding box center [399, 51] width 56 height 17
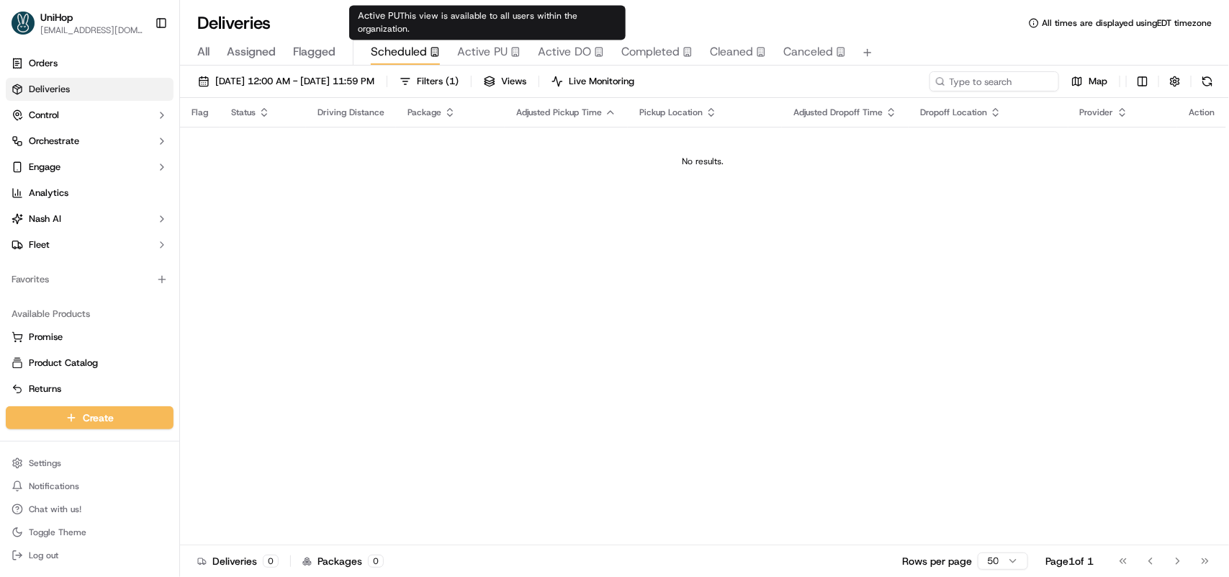
click at [473, 48] on span "Active PU" at bounding box center [482, 51] width 50 height 17
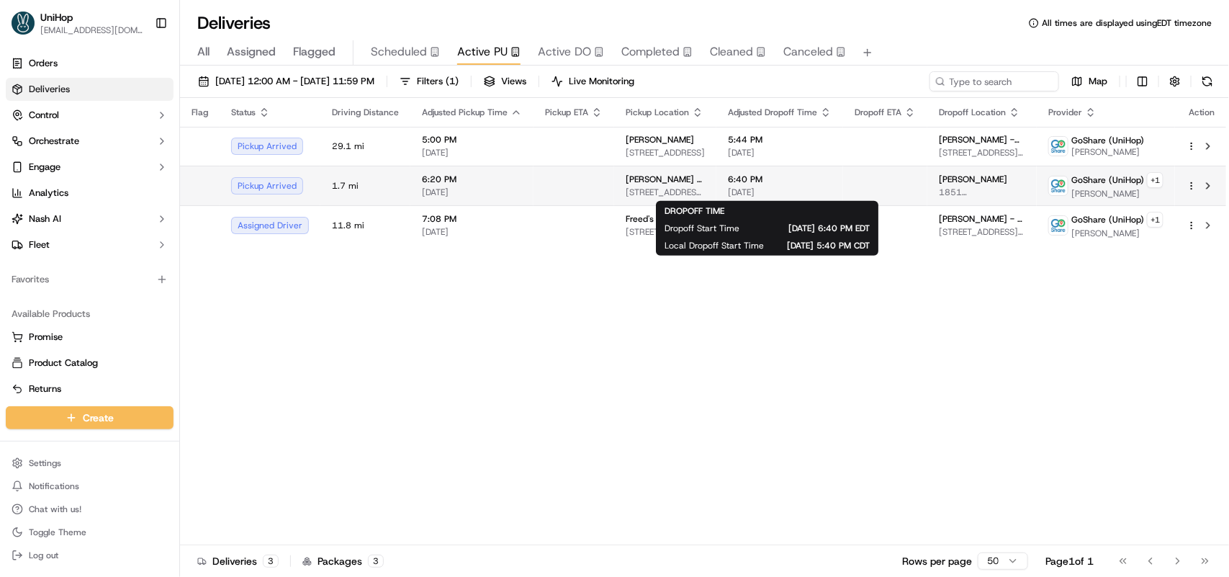
click at [771, 182] on span "6:40 PM" at bounding box center [780, 180] width 104 height 12
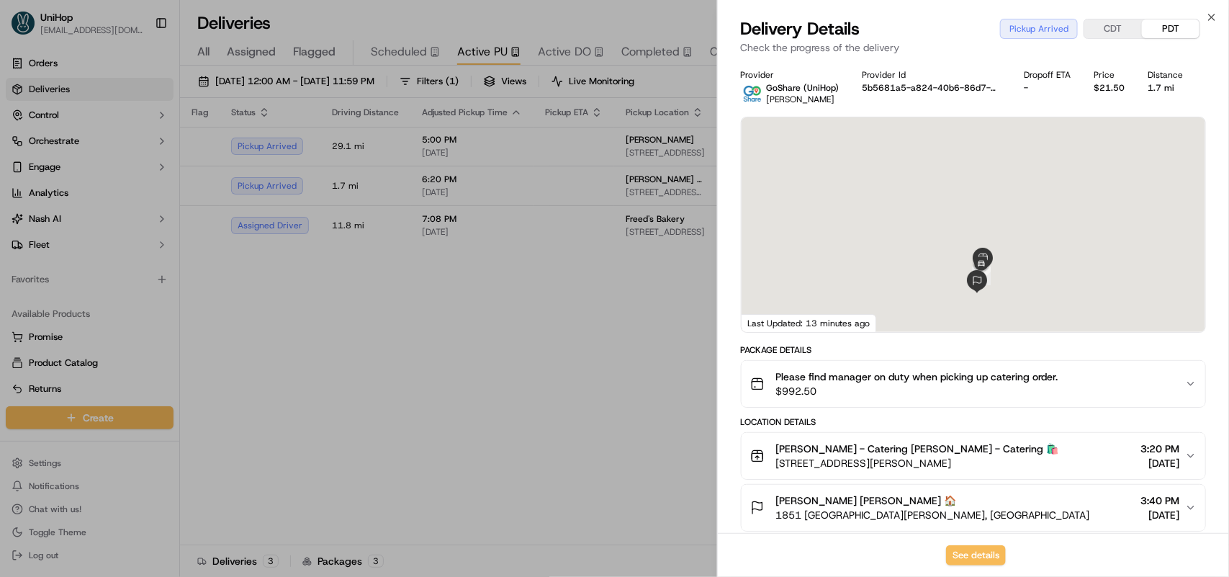
scroll to position [180, 0]
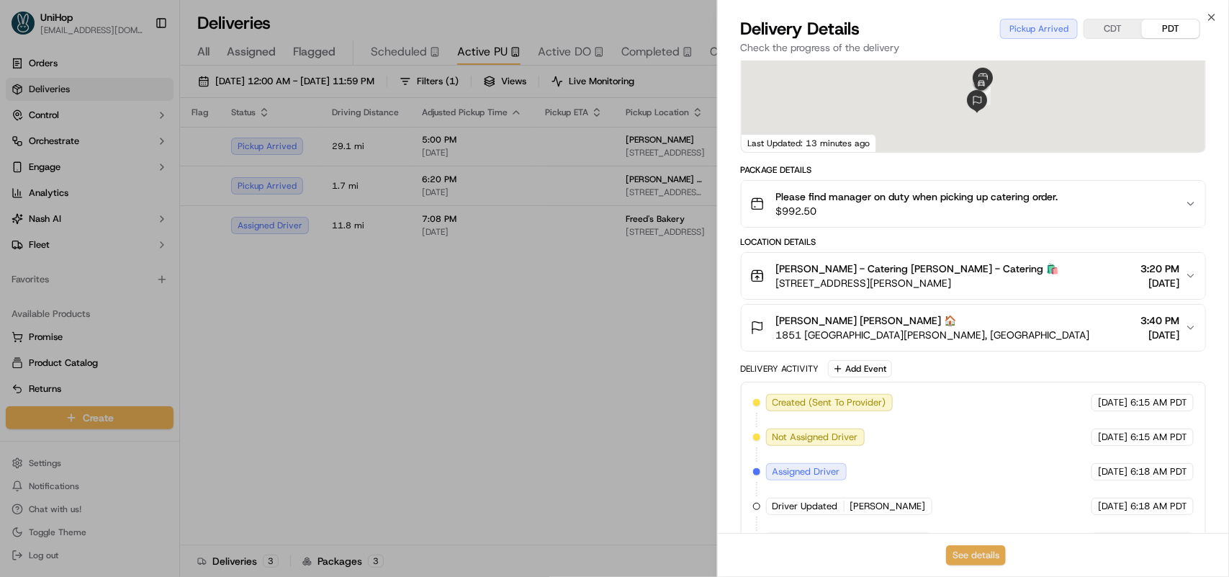
click at [994, 555] on button "See details" at bounding box center [976, 555] width 60 height 20
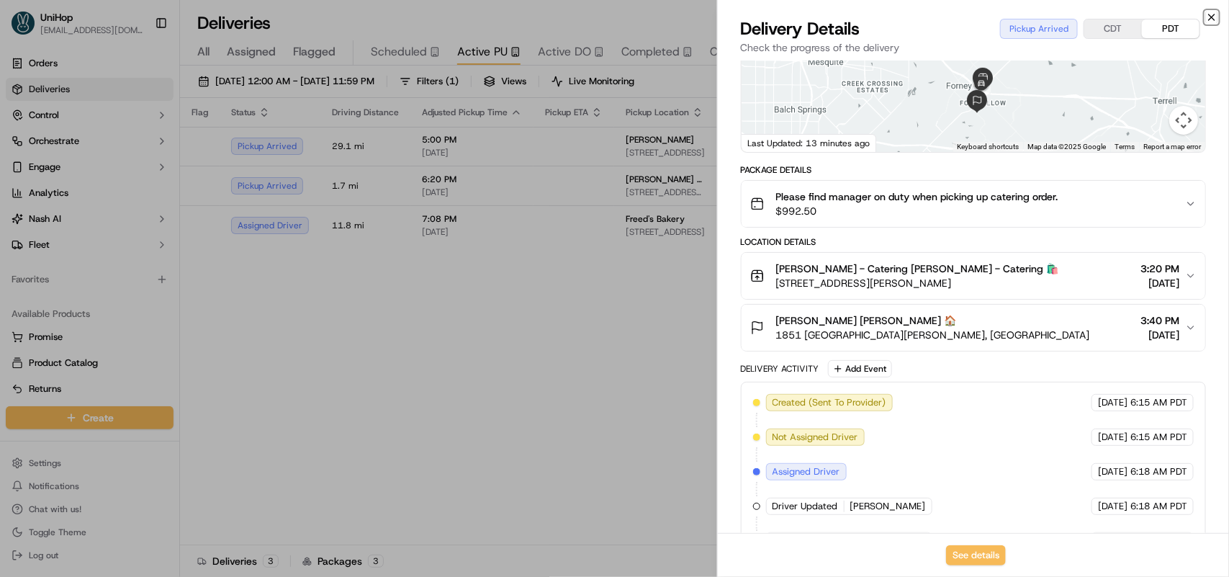
click at [1210, 20] on icon "button" at bounding box center [1212, 18] width 12 height 12
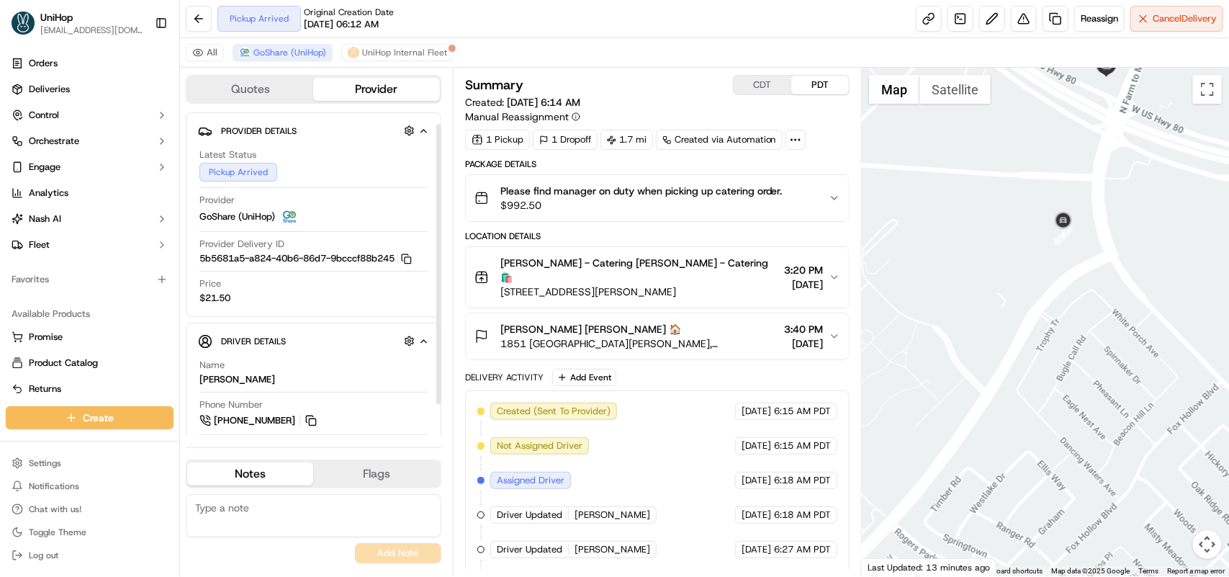
scroll to position [48, 0]
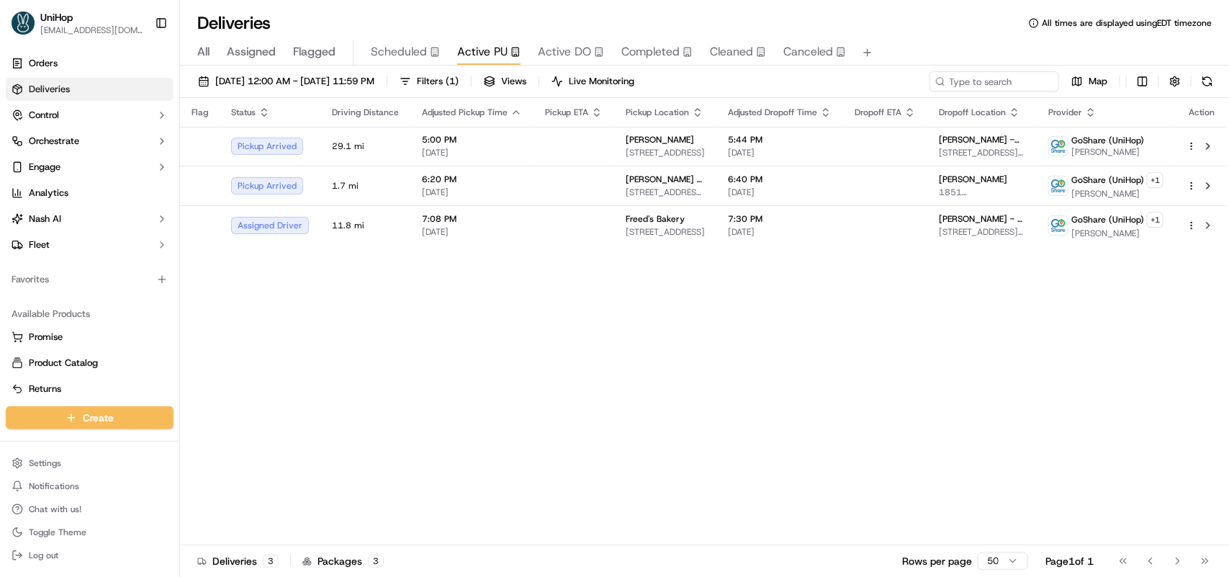
click at [637, 44] on span "Completed" at bounding box center [650, 51] width 58 height 17
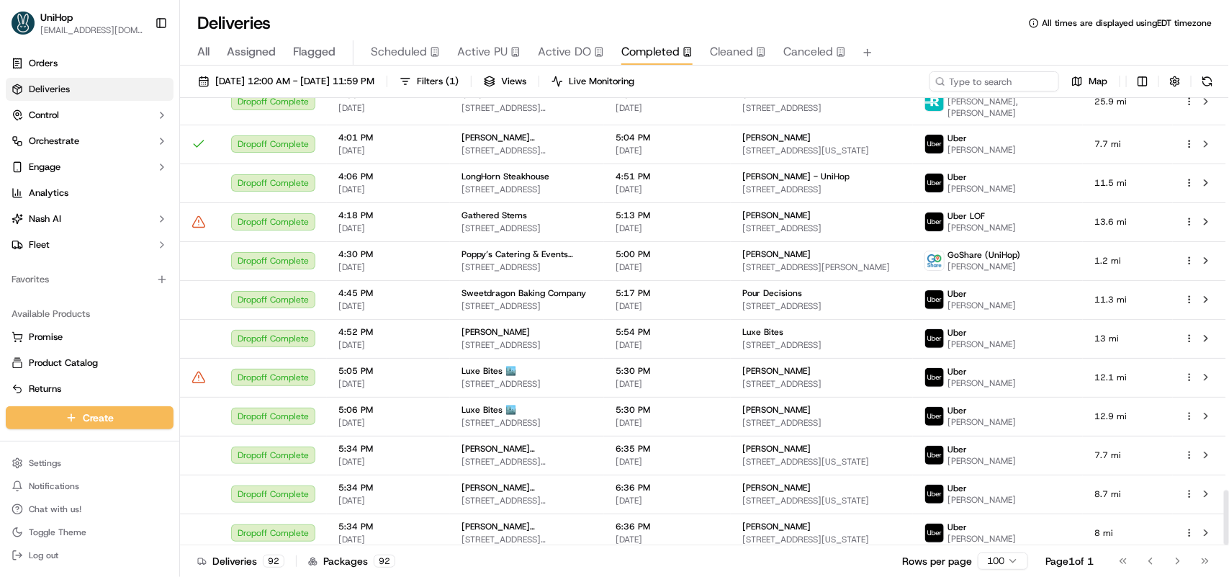
scroll to position [3187, 0]
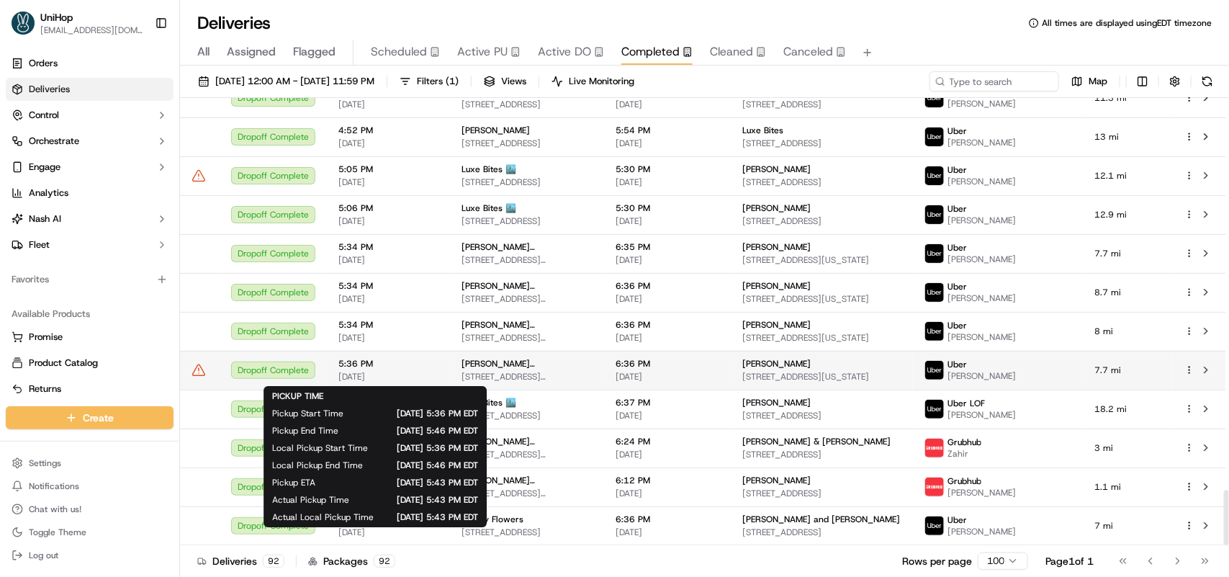
click at [387, 362] on span "5:36 PM" at bounding box center [388, 364] width 100 height 12
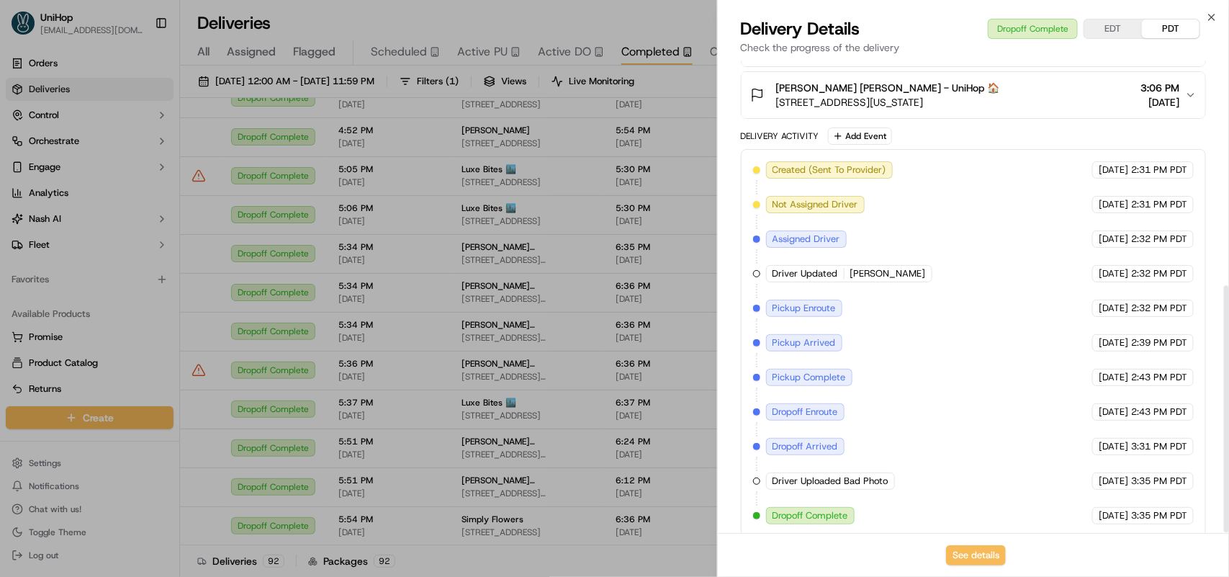
scroll to position [429, 0]
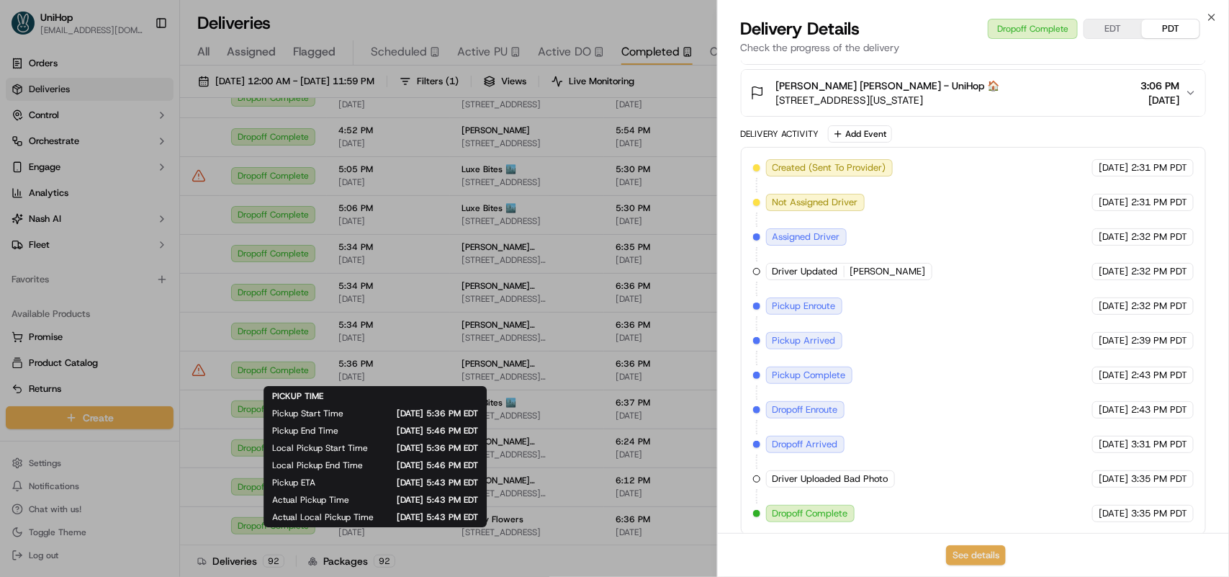
click at [967, 558] on button "See details" at bounding box center [976, 555] width 60 height 20
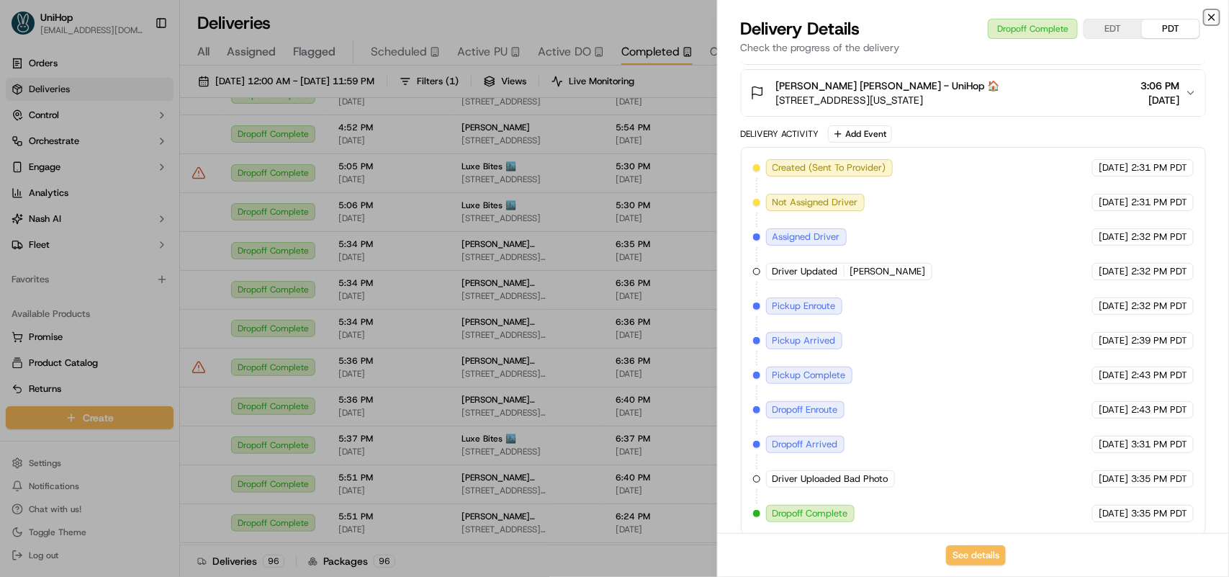
click at [1207, 16] on icon "button" at bounding box center [1212, 18] width 12 height 12
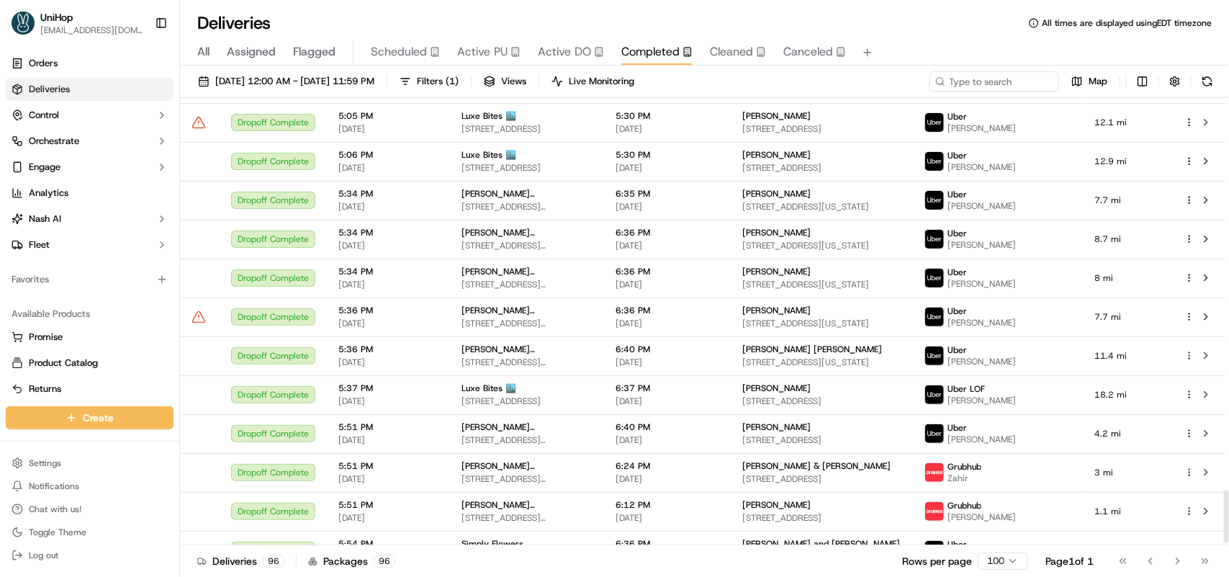
scroll to position [3345, 0]
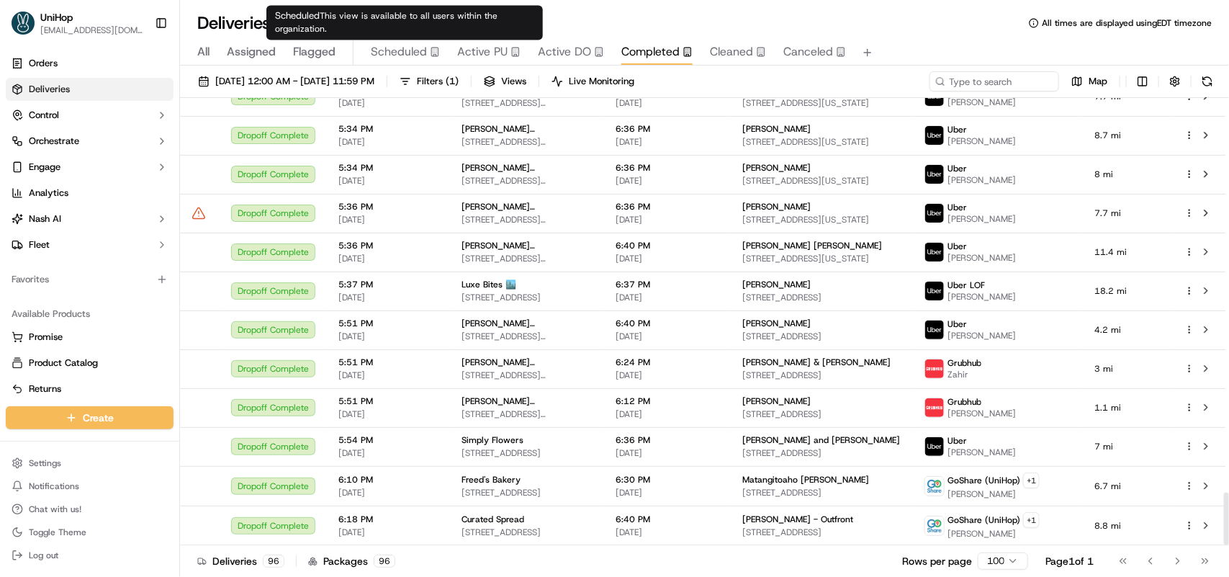
click at [414, 48] on span "Scheduled" at bounding box center [399, 51] width 56 height 17
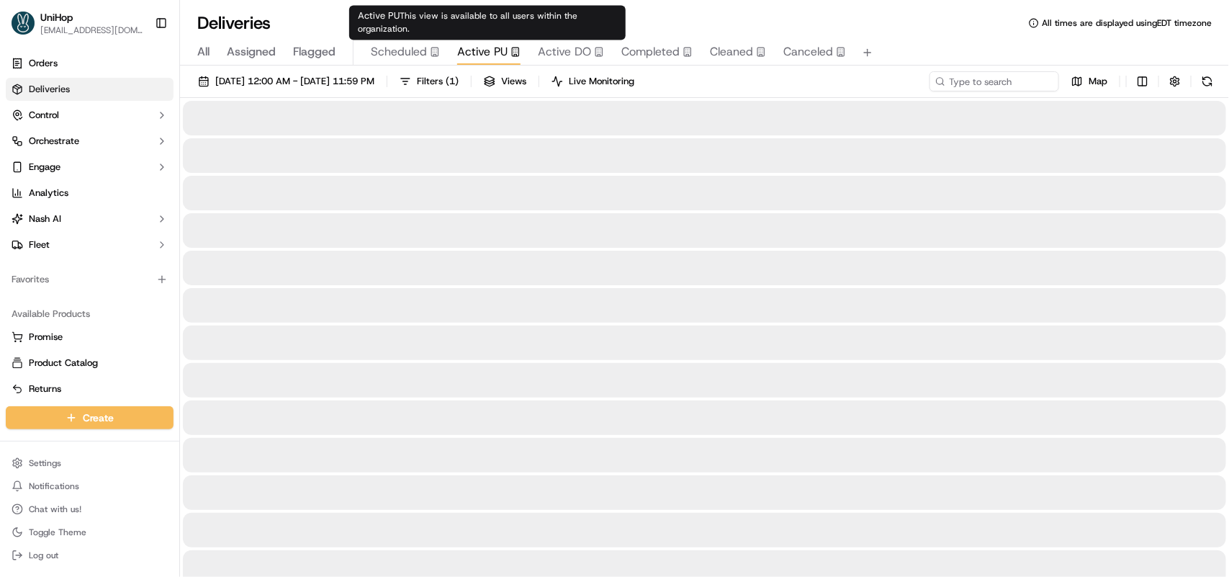
click at [472, 52] on span "Active PU" at bounding box center [482, 51] width 50 height 17
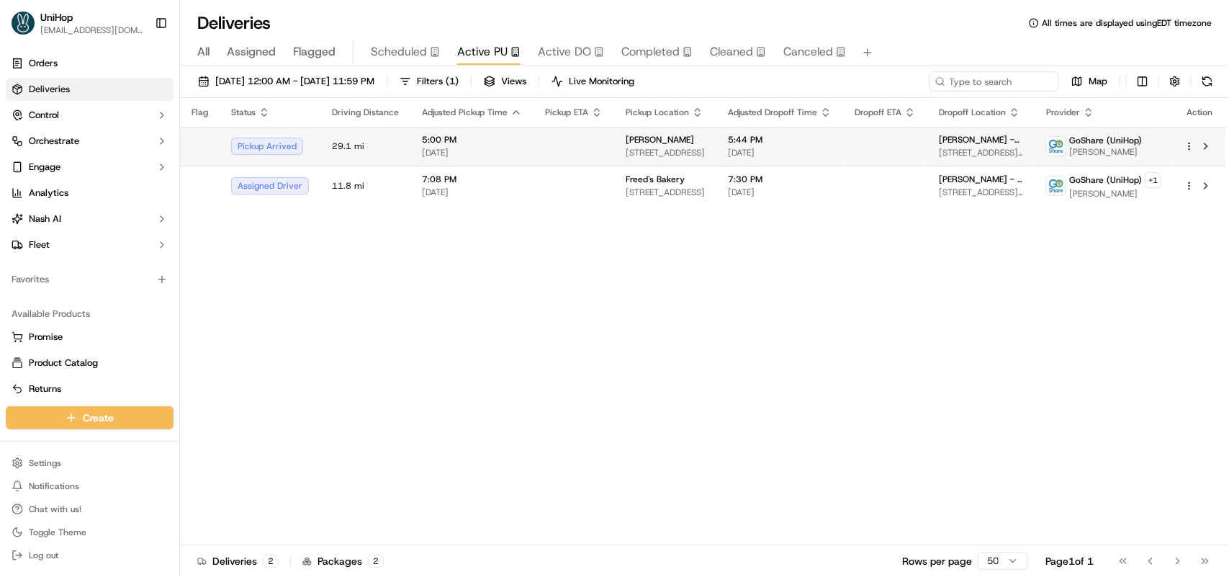
click at [614, 148] on td "[PERSON_NAME] [STREET_ADDRESS]" at bounding box center [665, 146] width 102 height 39
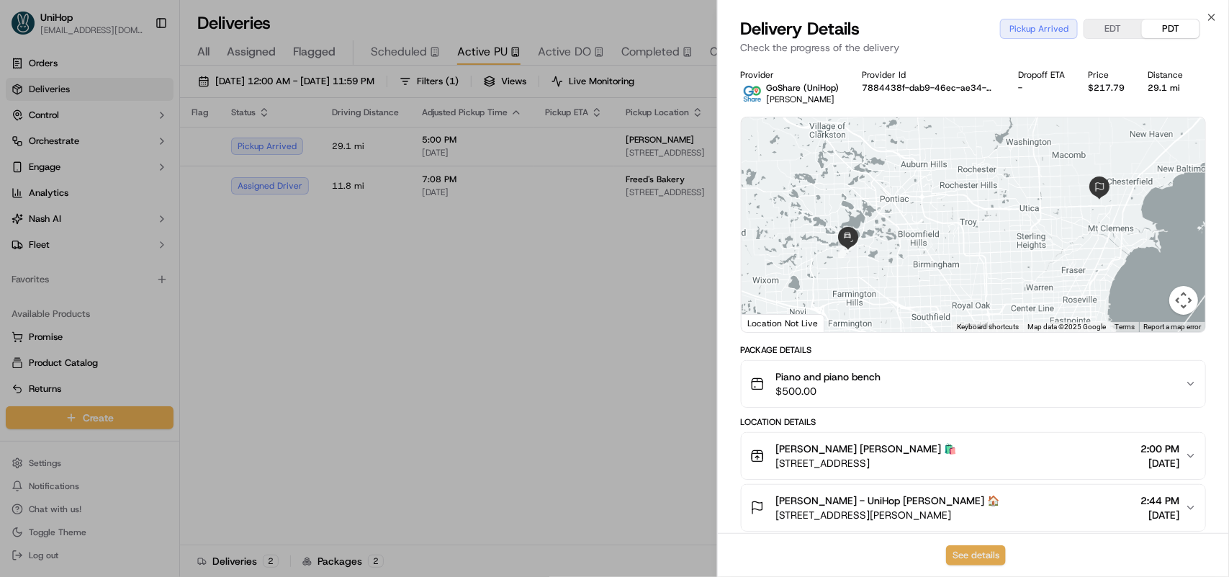
click at [980, 551] on button "See details" at bounding box center [976, 555] width 60 height 20
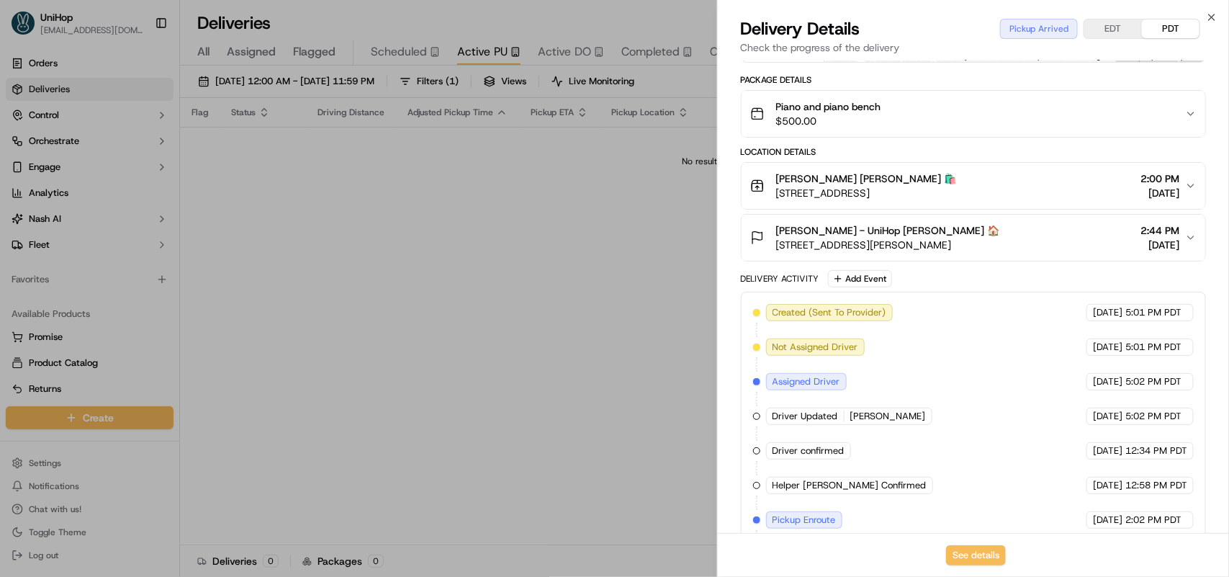
scroll to position [395, 0]
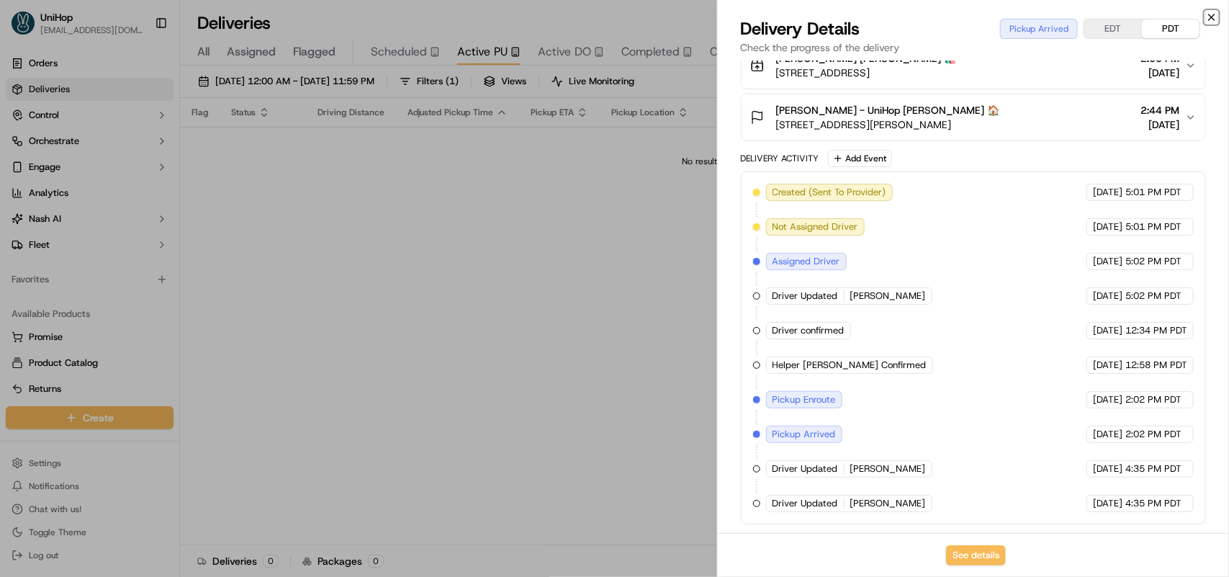
click at [1211, 19] on icon "button" at bounding box center [1212, 18] width 12 height 12
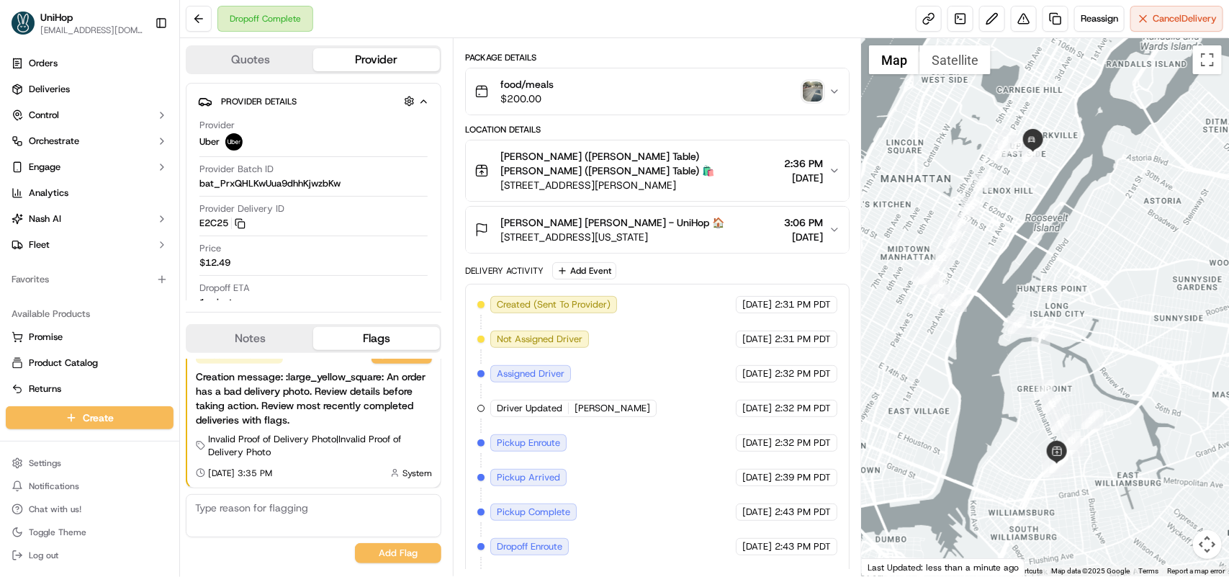
scroll to position [184, 0]
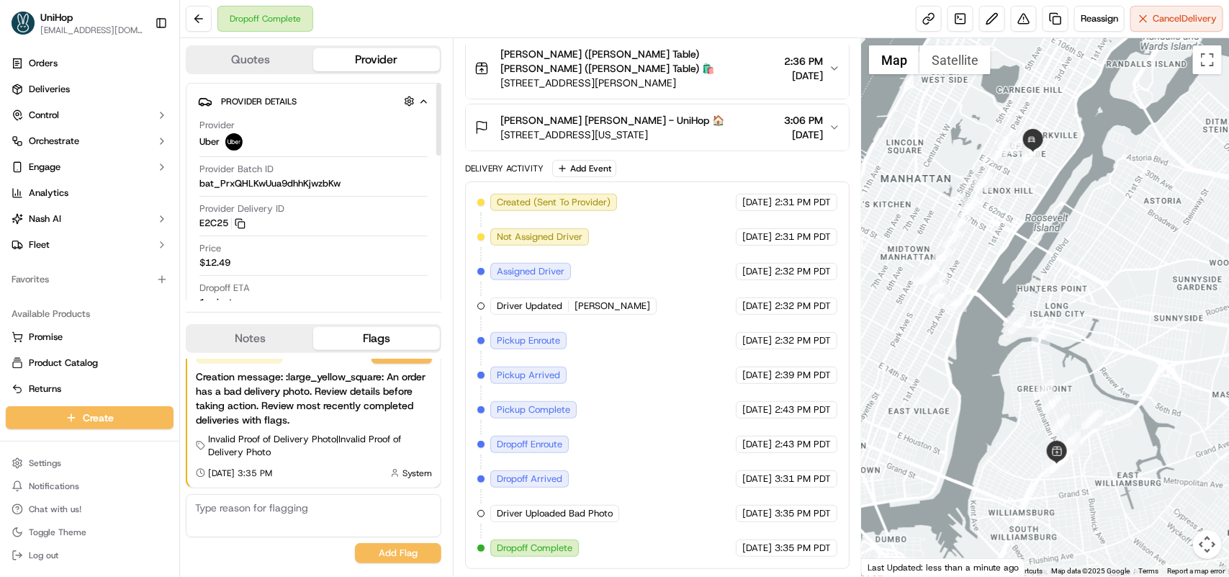
click at [246, 333] on button "Notes" at bounding box center [250, 338] width 126 height 23
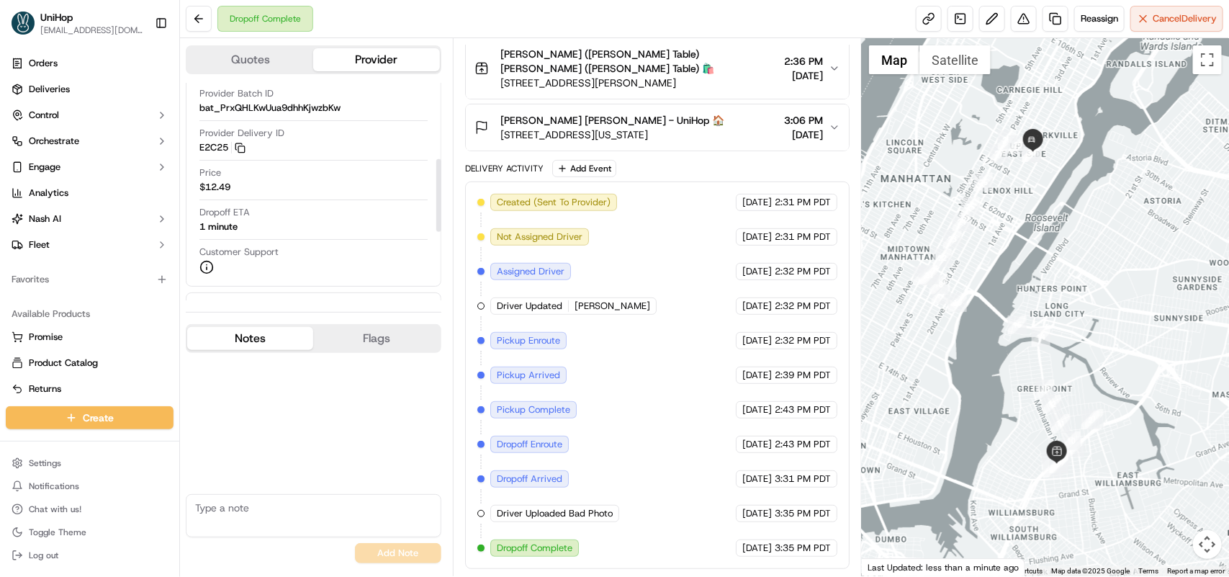
scroll to position [270, 0]
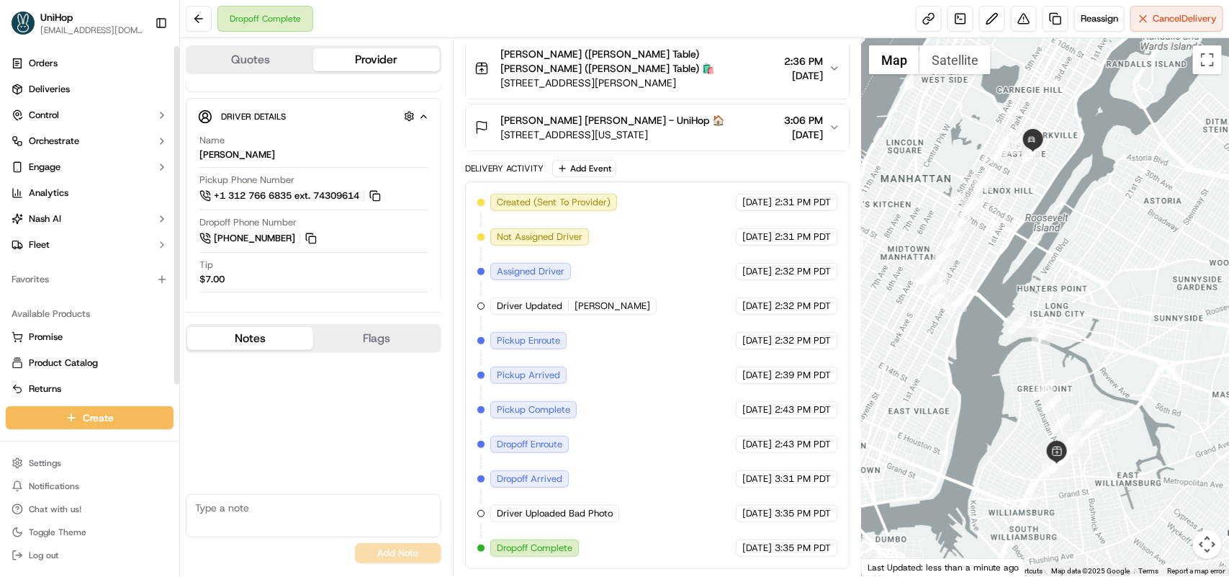
click at [287, 383] on div "No results found Add Note" at bounding box center [314, 461] width 256 height 216
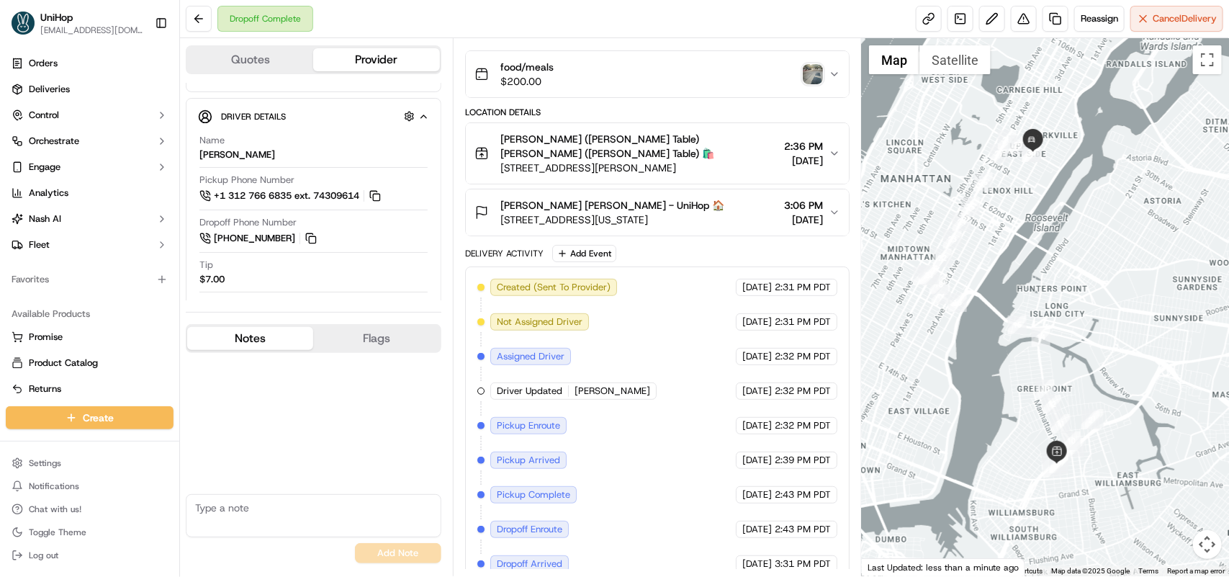
click at [804, 73] on img "button" at bounding box center [813, 74] width 20 height 20
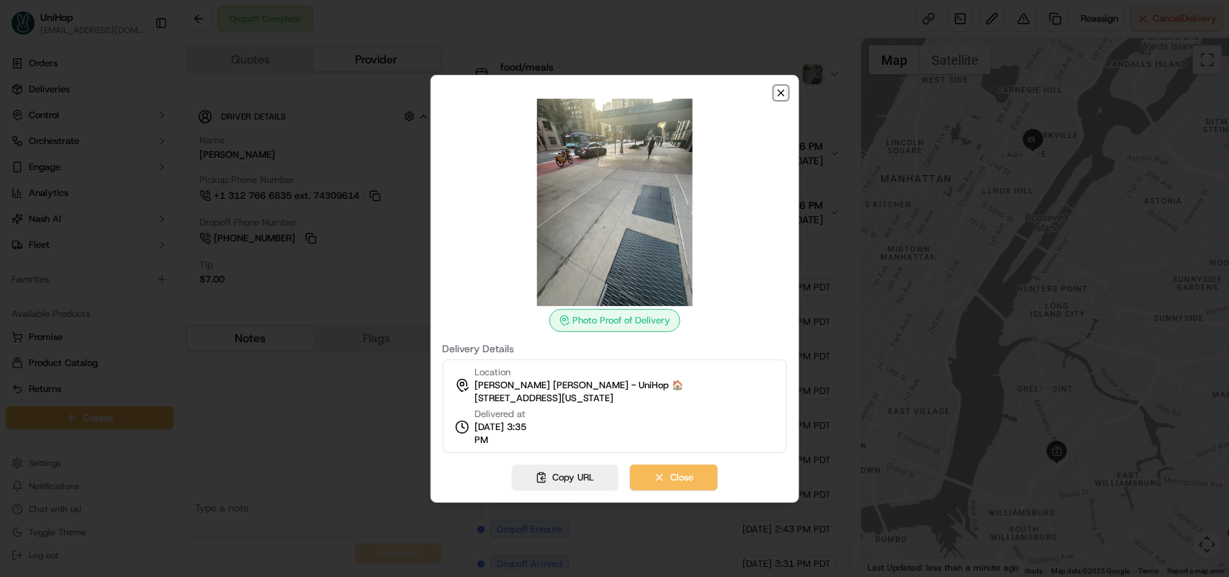
click at [780, 91] on icon "button" at bounding box center [781, 93] width 12 height 12
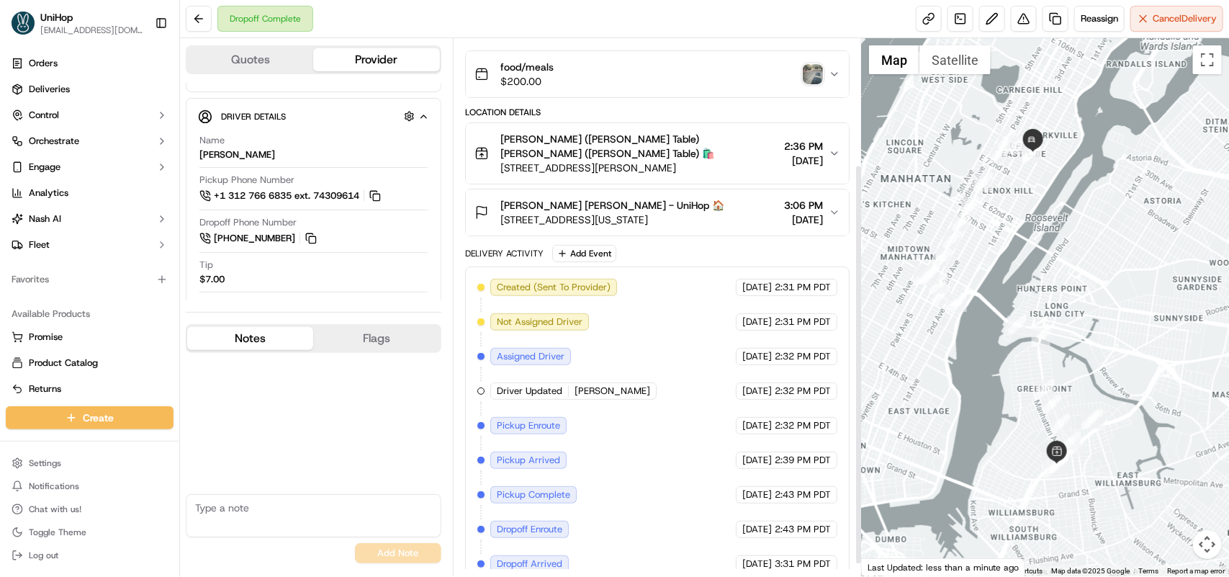
scroll to position [184, 0]
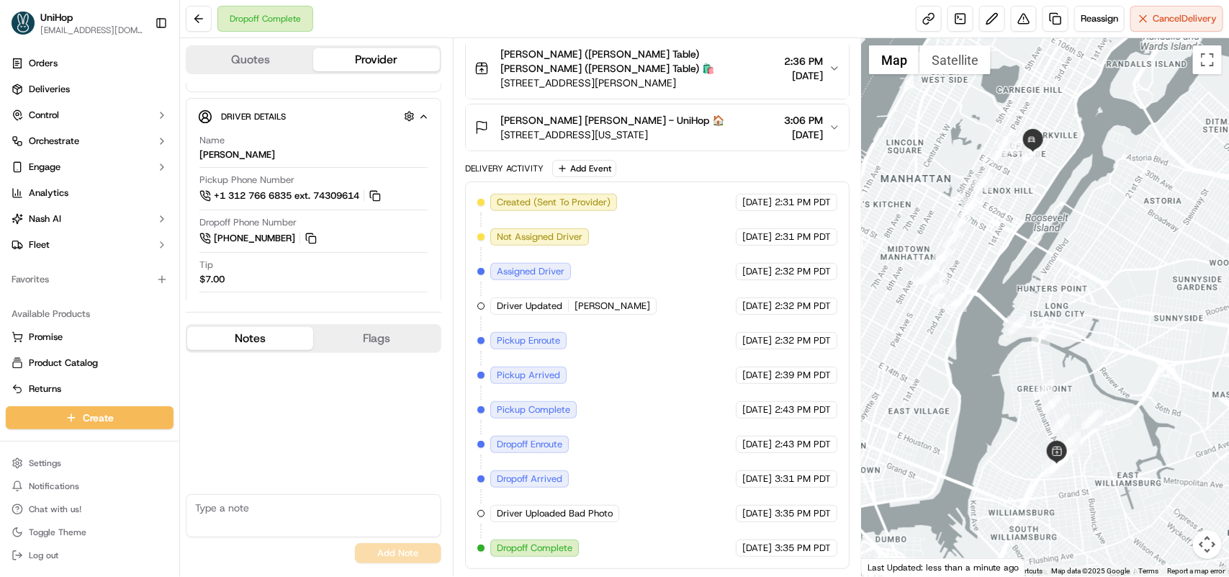
click at [832, 125] on icon "button" at bounding box center [835, 128] width 12 height 12
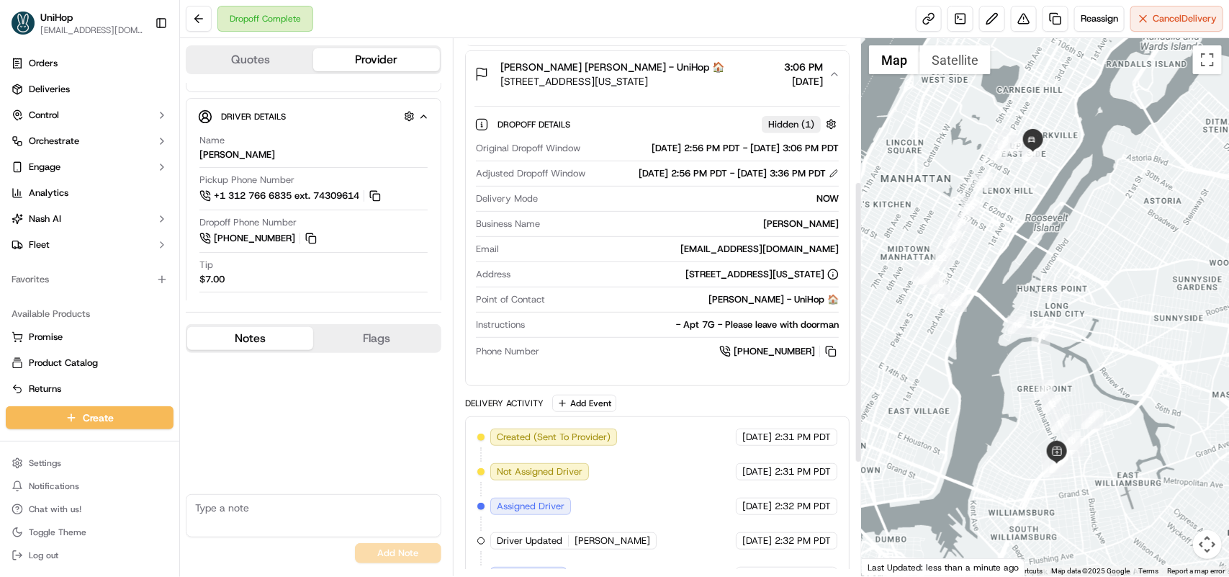
scroll to position [274, 0]
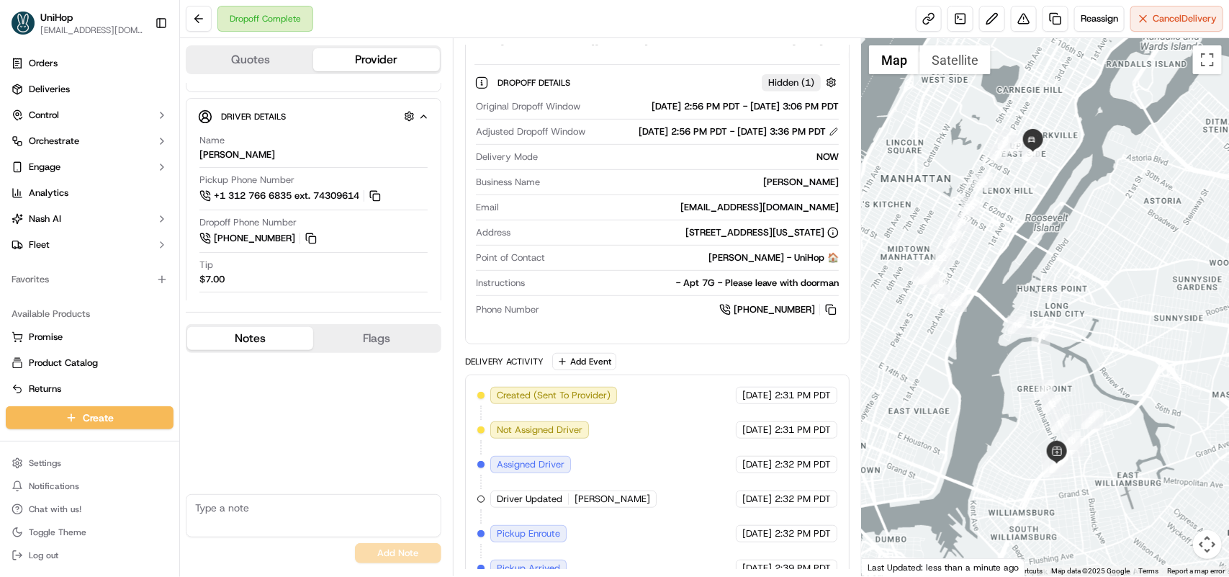
click at [248, 521] on textarea at bounding box center [314, 515] width 256 height 43
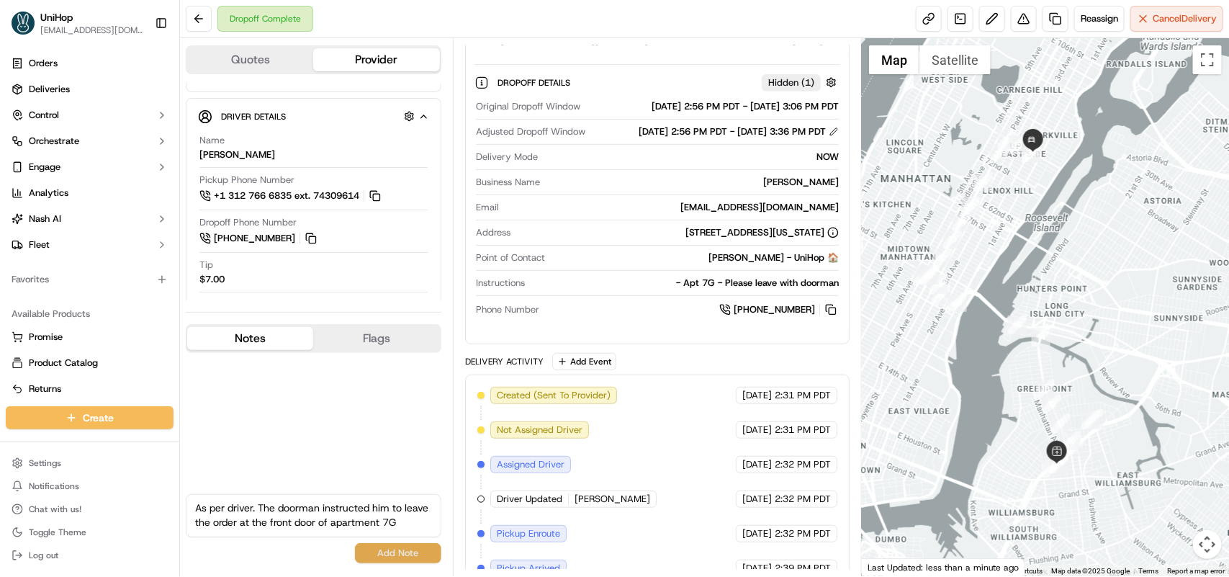
type textarea "As per driver. The doorman instructed him to leave the order at the front door …"
click at [397, 557] on button "Add Note" at bounding box center [398, 553] width 86 height 20
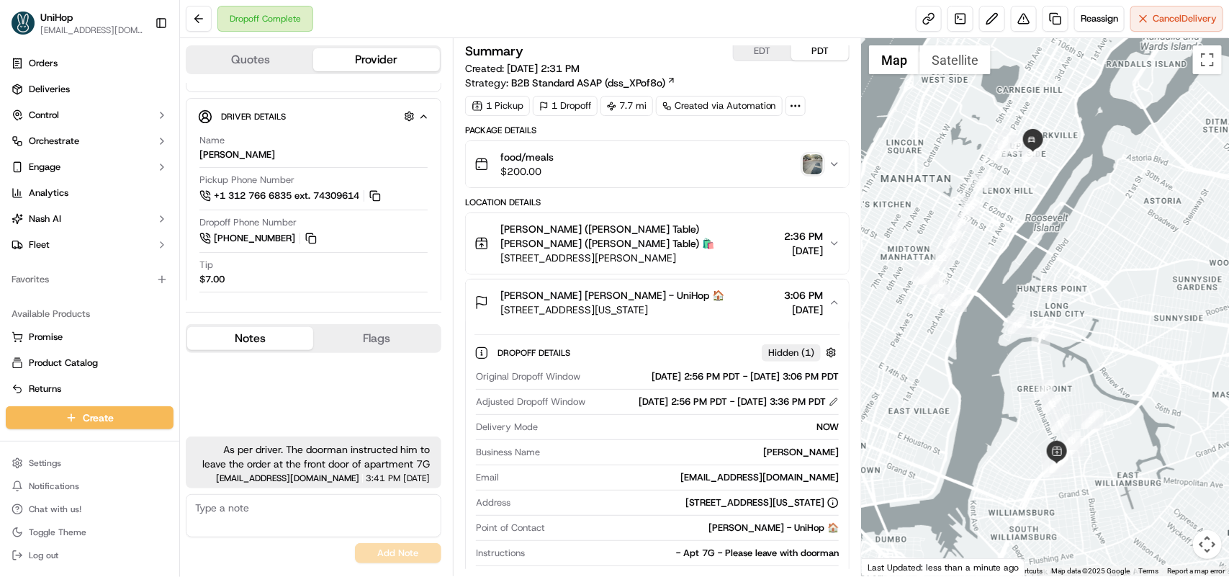
scroll to position [0, 0]
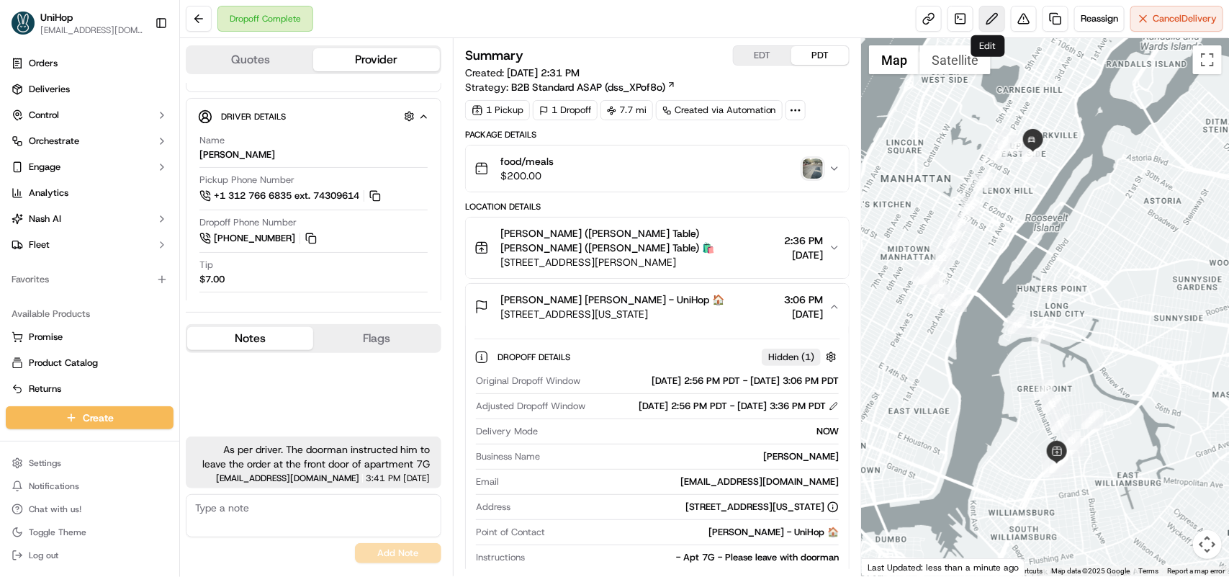
click at [992, 19] on button at bounding box center [992, 19] width 26 height 26
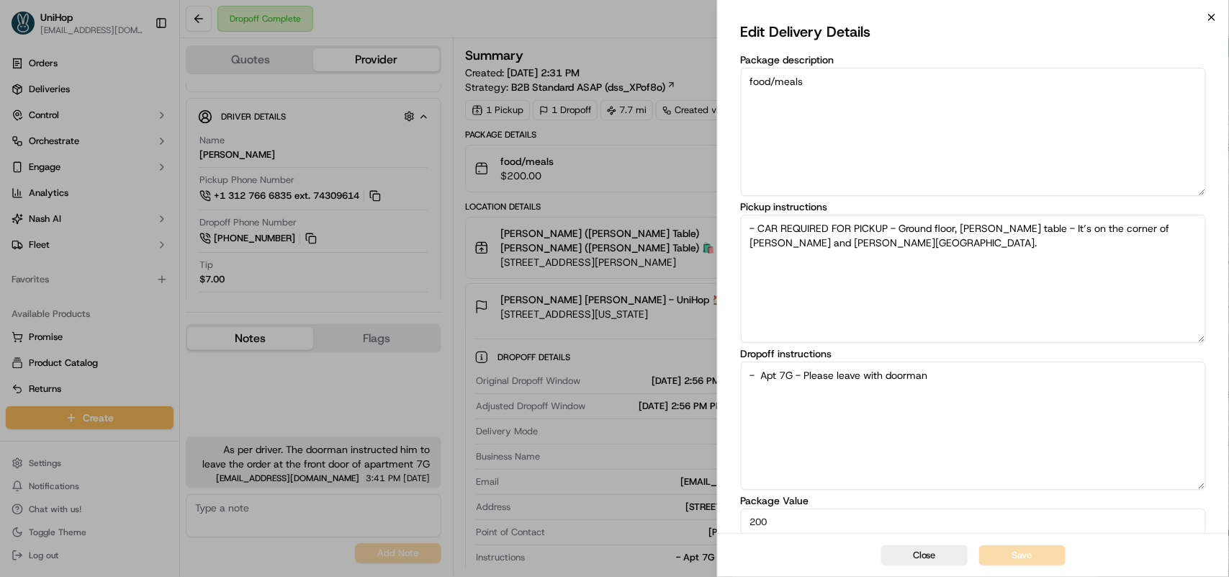
click at [1214, 16] on icon "button" at bounding box center [1212, 18] width 12 height 12
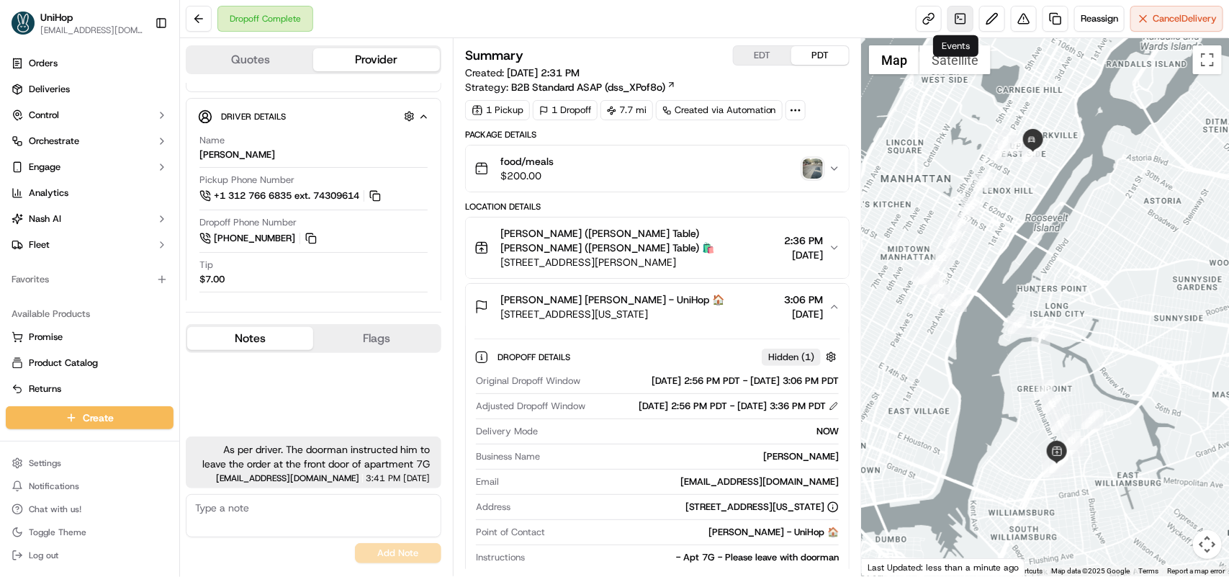
click at [953, 22] on link at bounding box center [961, 19] width 26 height 26
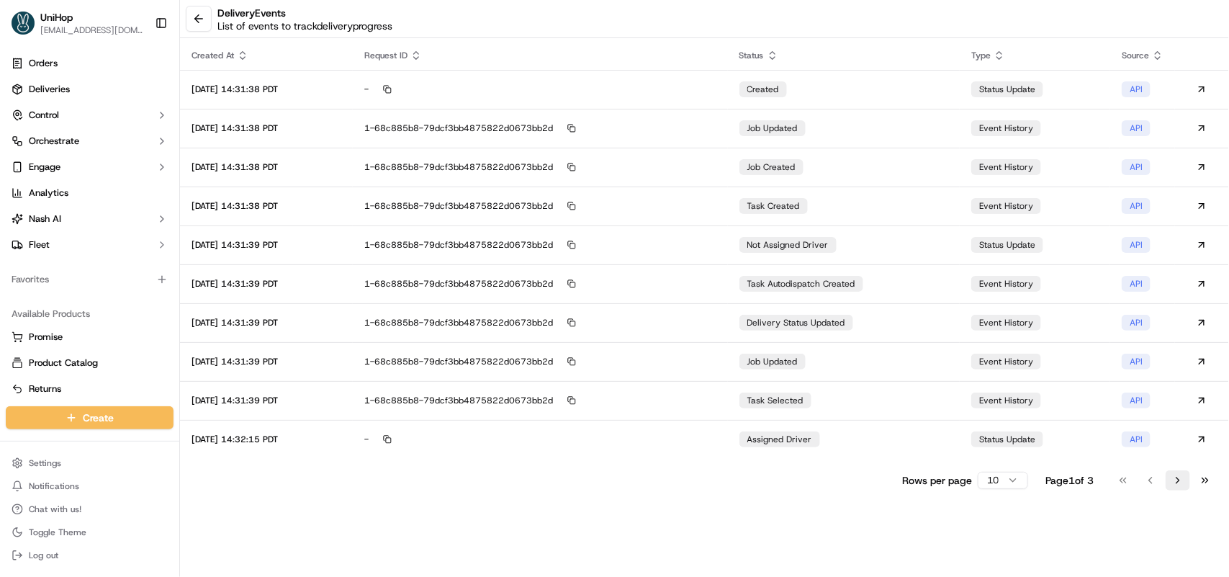
click at [1185, 483] on button "Go to next page" at bounding box center [1178, 480] width 24 height 20
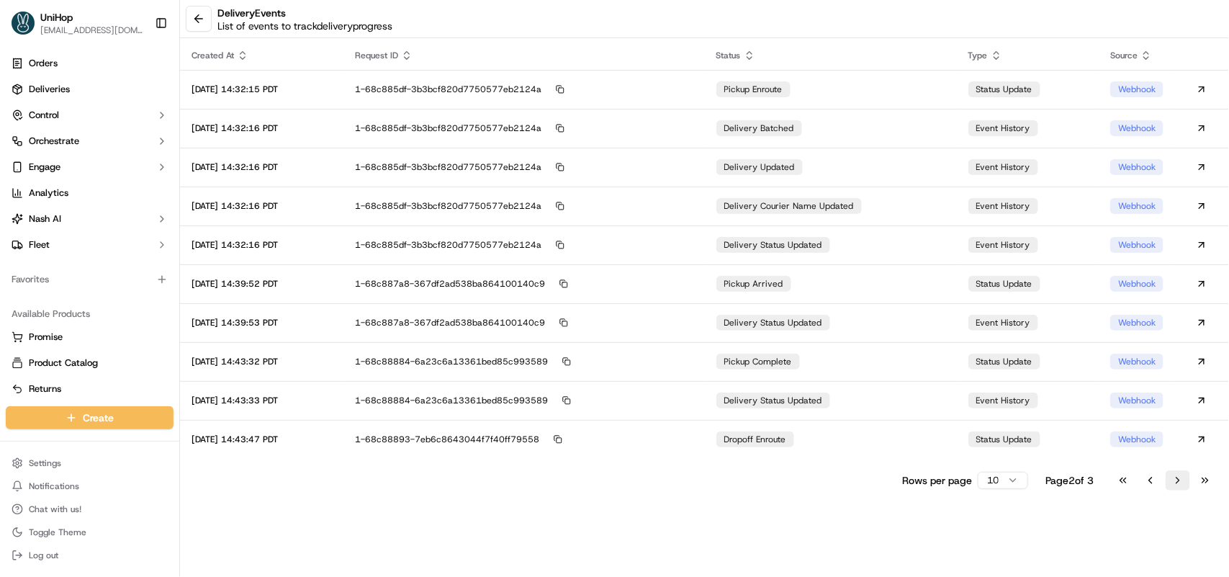
click at [1185, 483] on button "Go to next page" at bounding box center [1178, 480] width 24 height 20
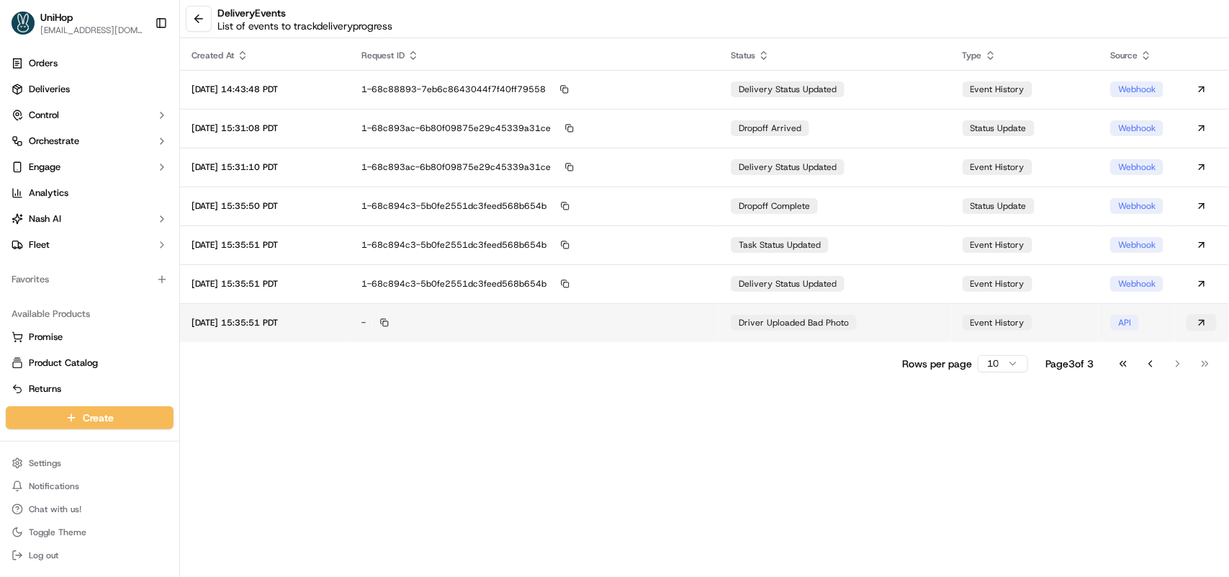
click at [1205, 322] on button at bounding box center [1202, 322] width 30 height 17
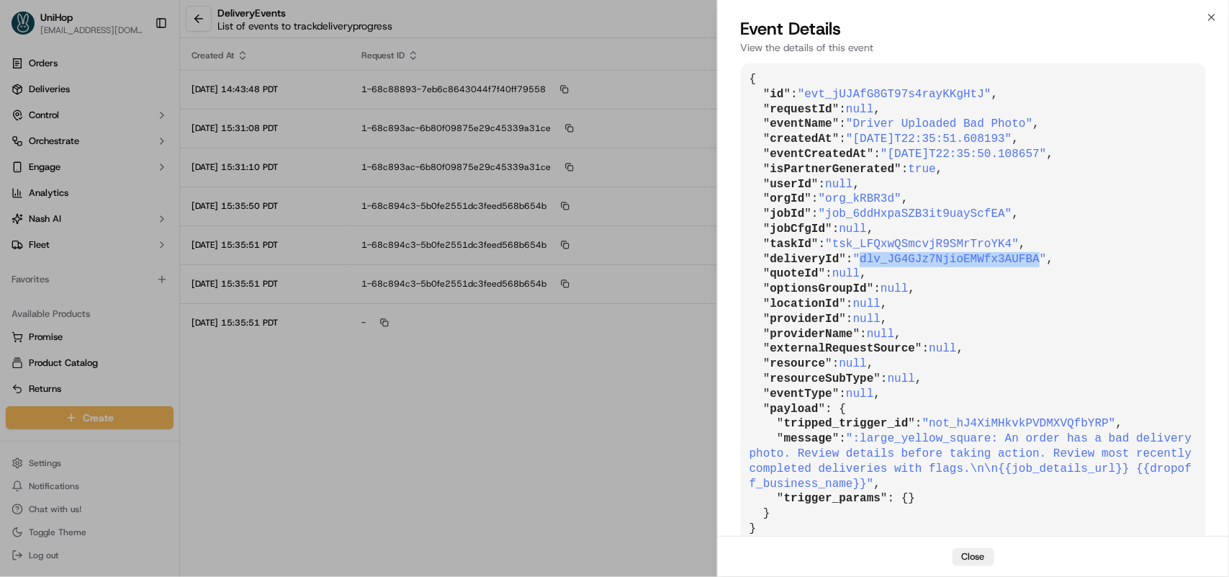
drag, startPoint x: 855, startPoint y: 260, endPoint x: 1024, endPoint y: 256, distance: 168.5
click at [1024, 256] on span ""dlv_JG4GJz7NjioEMWfx3AUFBA"" at bounding box center [950, 259] width 194 height 13
copy span "dlv_JG4GJz7NjioEMWfx3AUFBA"
